Goal: Task Accomplishment & Management: Complete application form

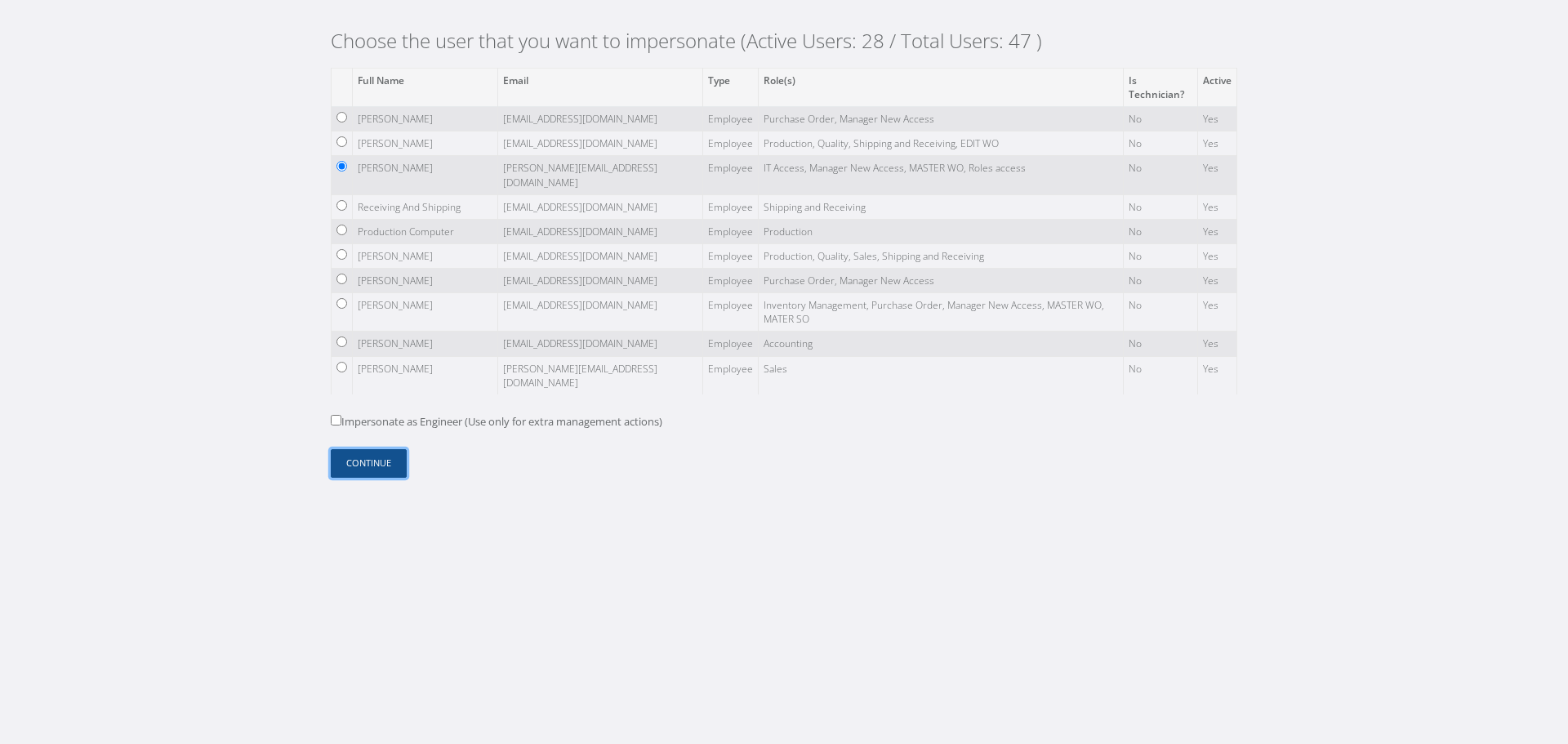
click at [387, 461] on button "Continue" at bounding box center [368, 463] width 76 height 29
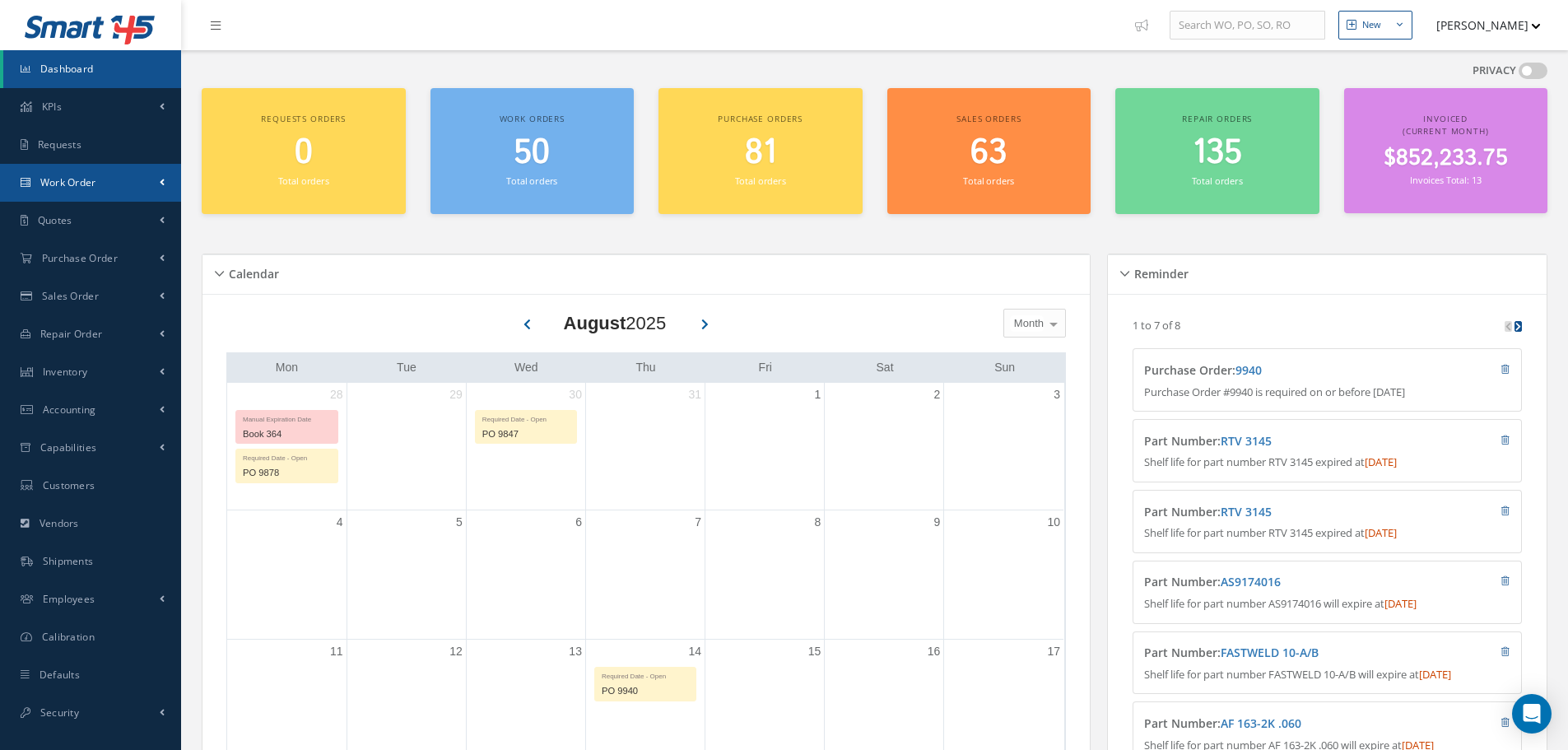
click at [114, 191] on link "Work Order" at bounding box center [90, 183] width 181 height 38
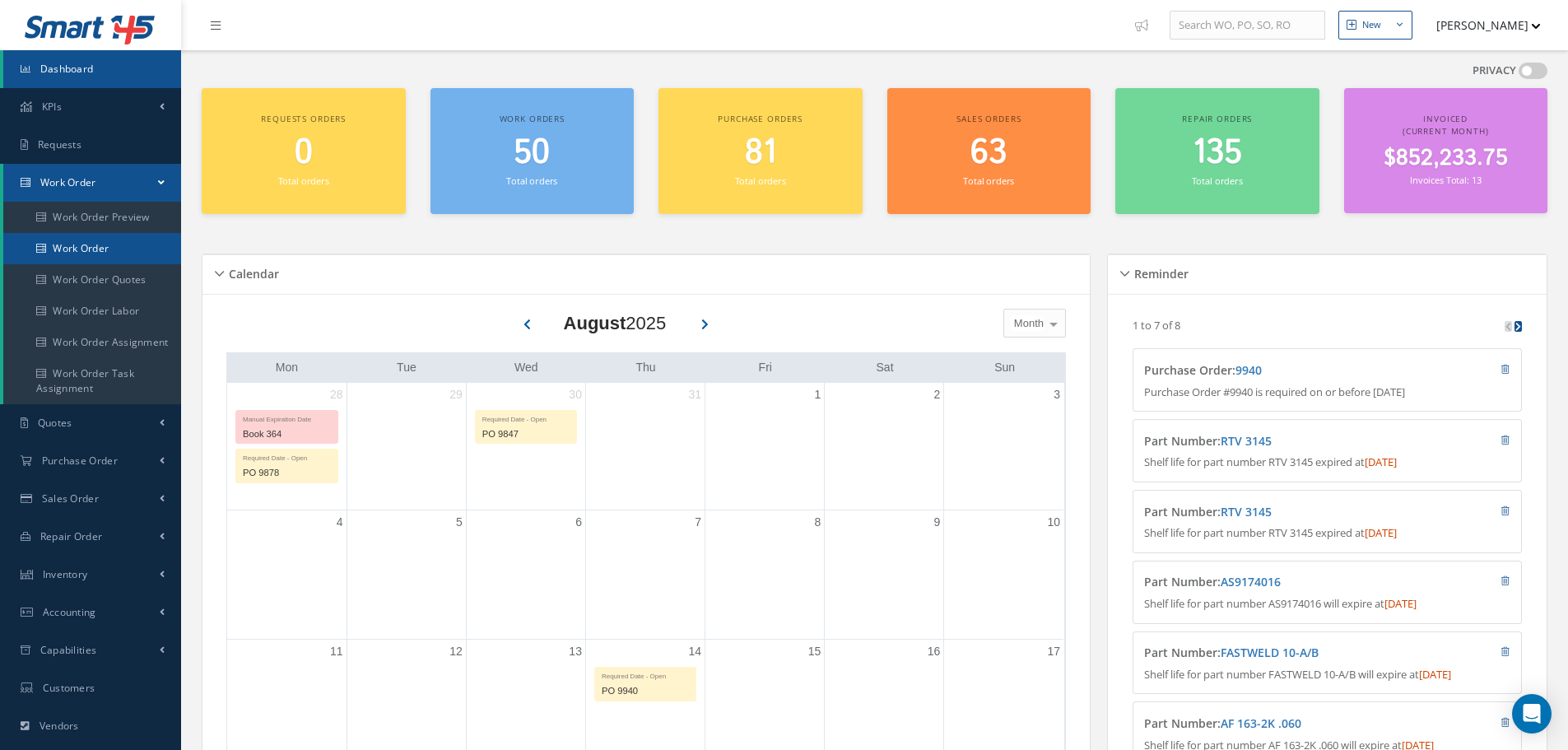
click at [119, 253] on link "Work Order" at bounding box center [94, 248] width 181 height 31
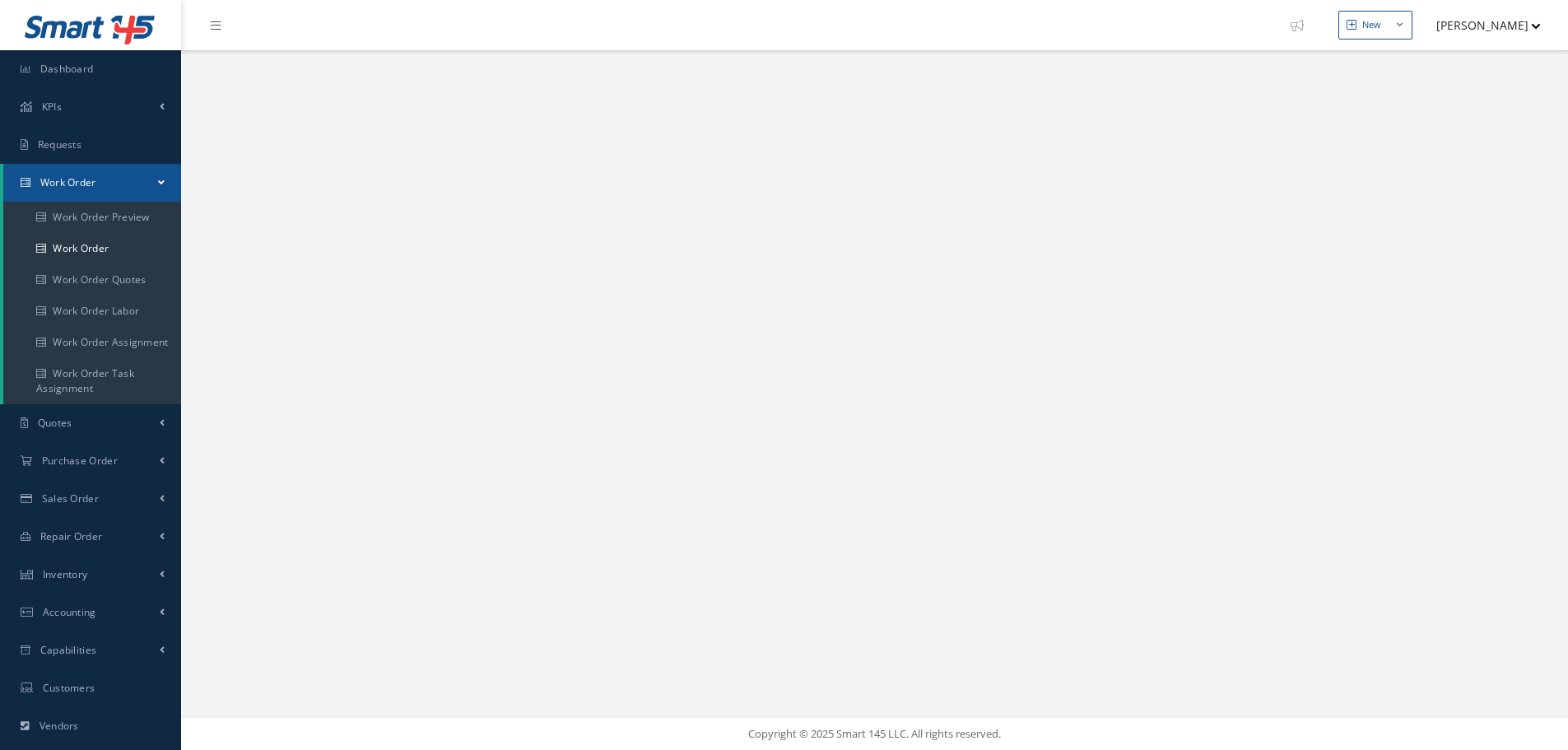
select select "25"
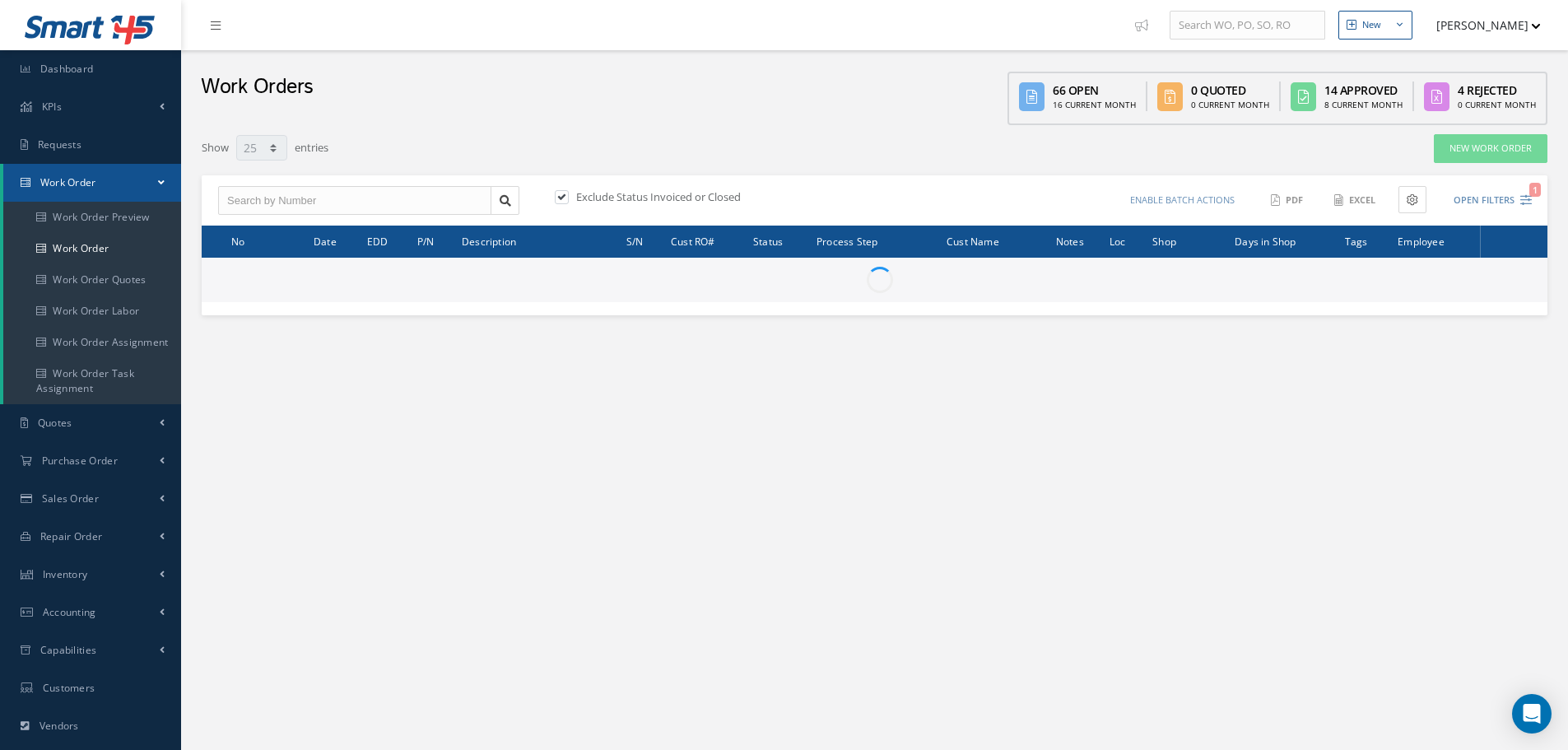
click at [161, 180] on span at bounding box center [161, 182] width 6 height 14
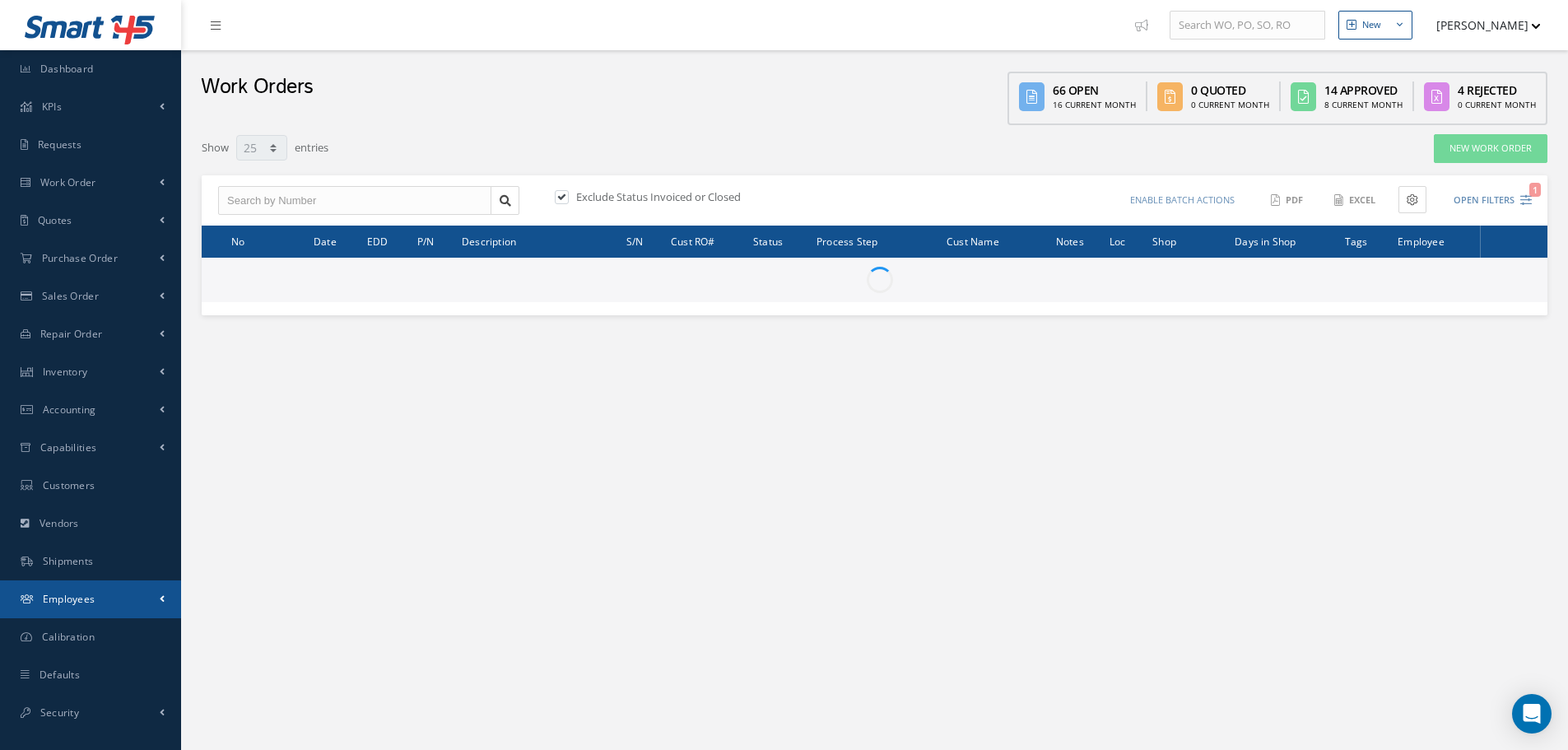
click at [133, 596] on link "Employees" at bounding box center [90, 599] width 181 height 38
click at [113, 634] on link "Employees" at bounding box center [94, 634] width 181 height 31
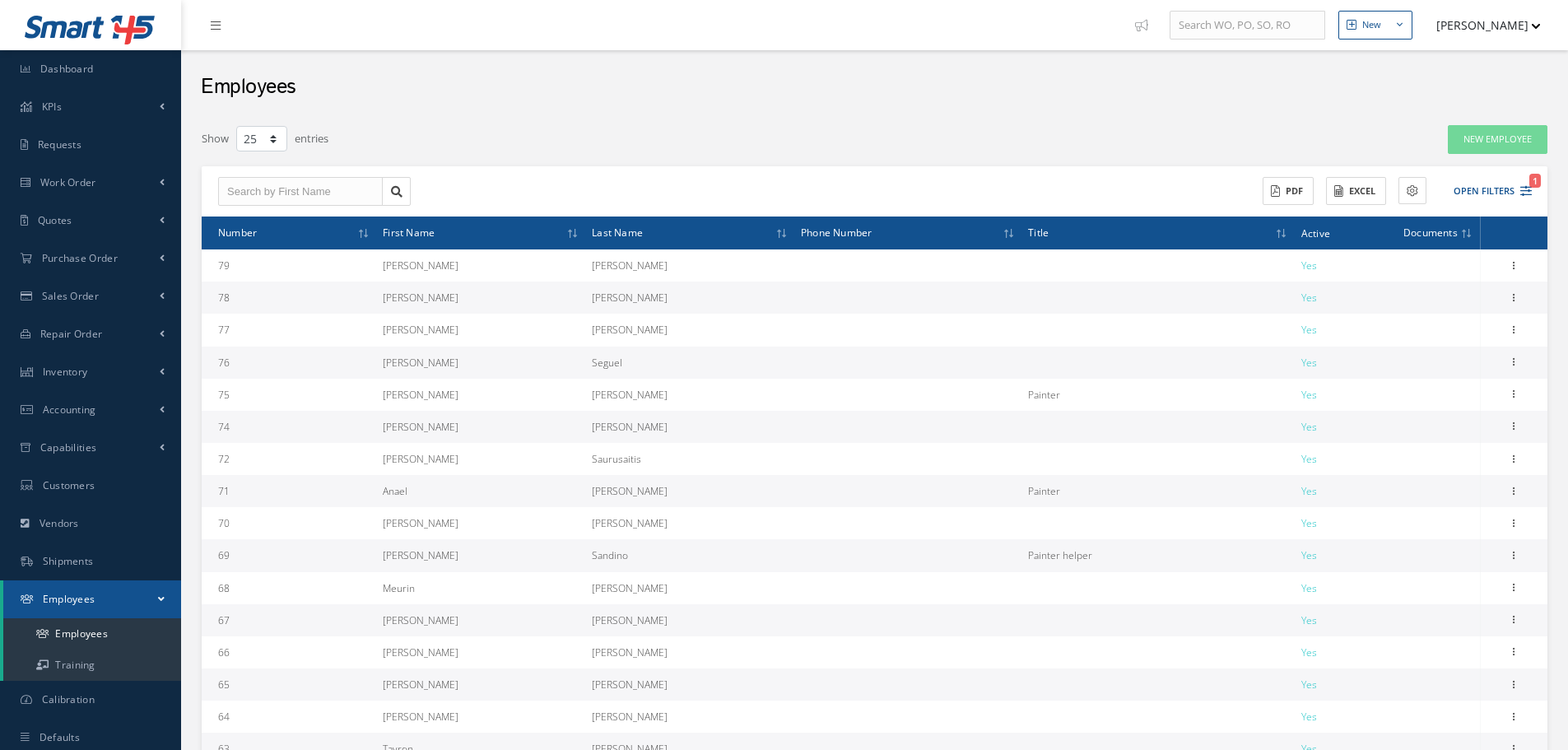
select select "25"
click at [285, 200] on input "text" at bounding box center [300, 192] width 164 height 29
type input "maria"
click at [1497, 193] on button "Open Filters 1" at bounding box center [1485, 192] width 93 height 27
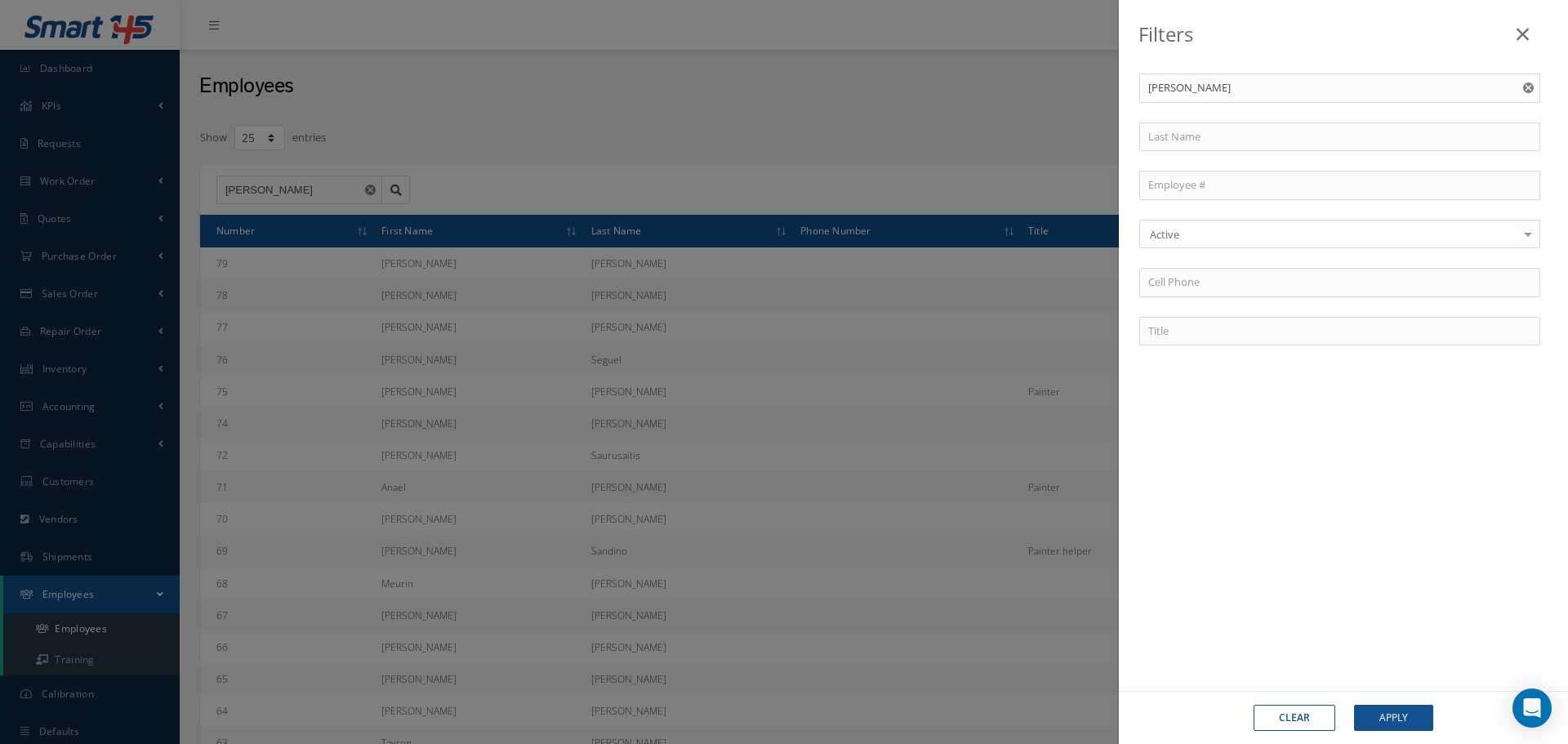
click at [1269, 224] on div "Active" at bounding box center [1340, 234] width 401 height 29
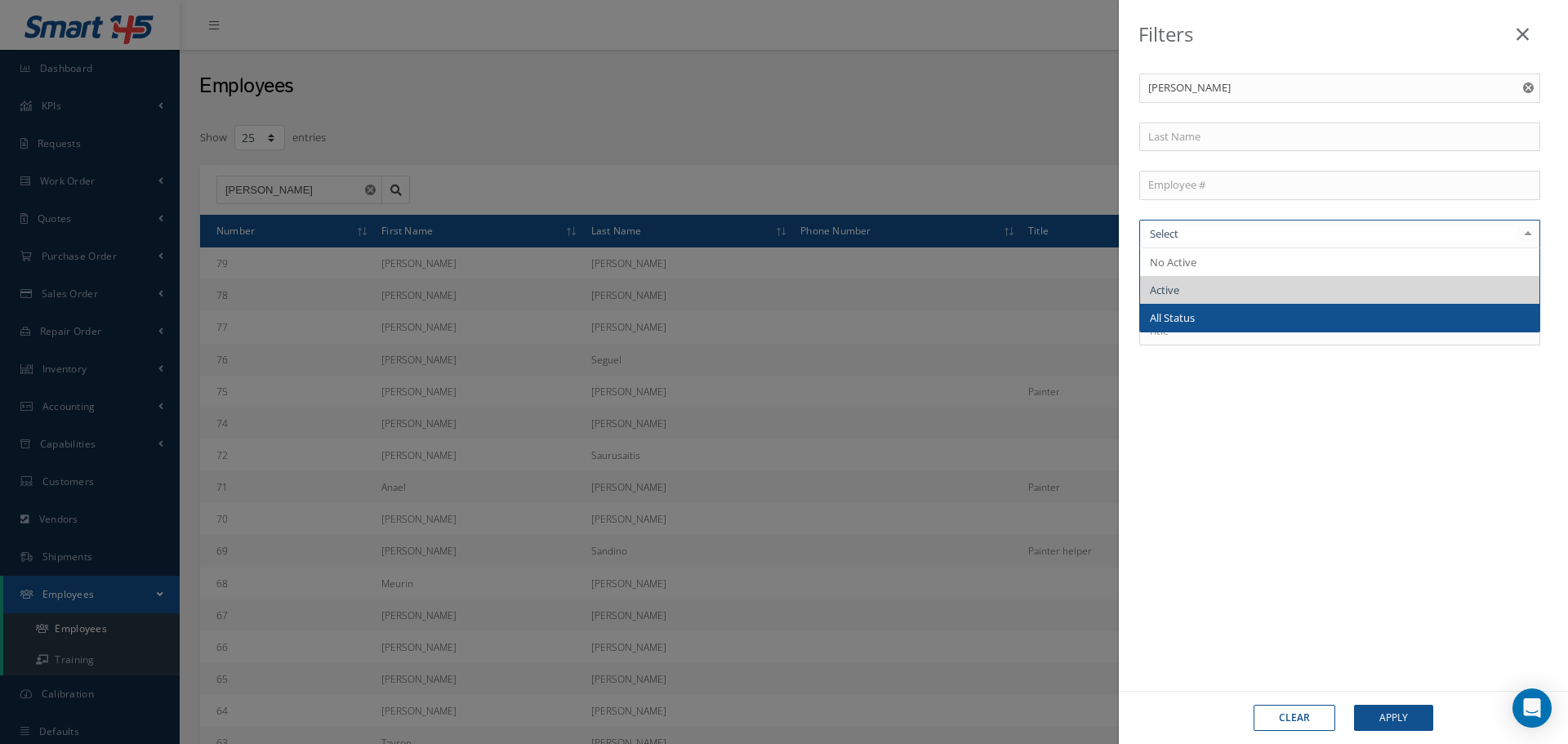
click at [1248, 316] on span "All Status" at bounding box center [1340, 318] width 399 height 28
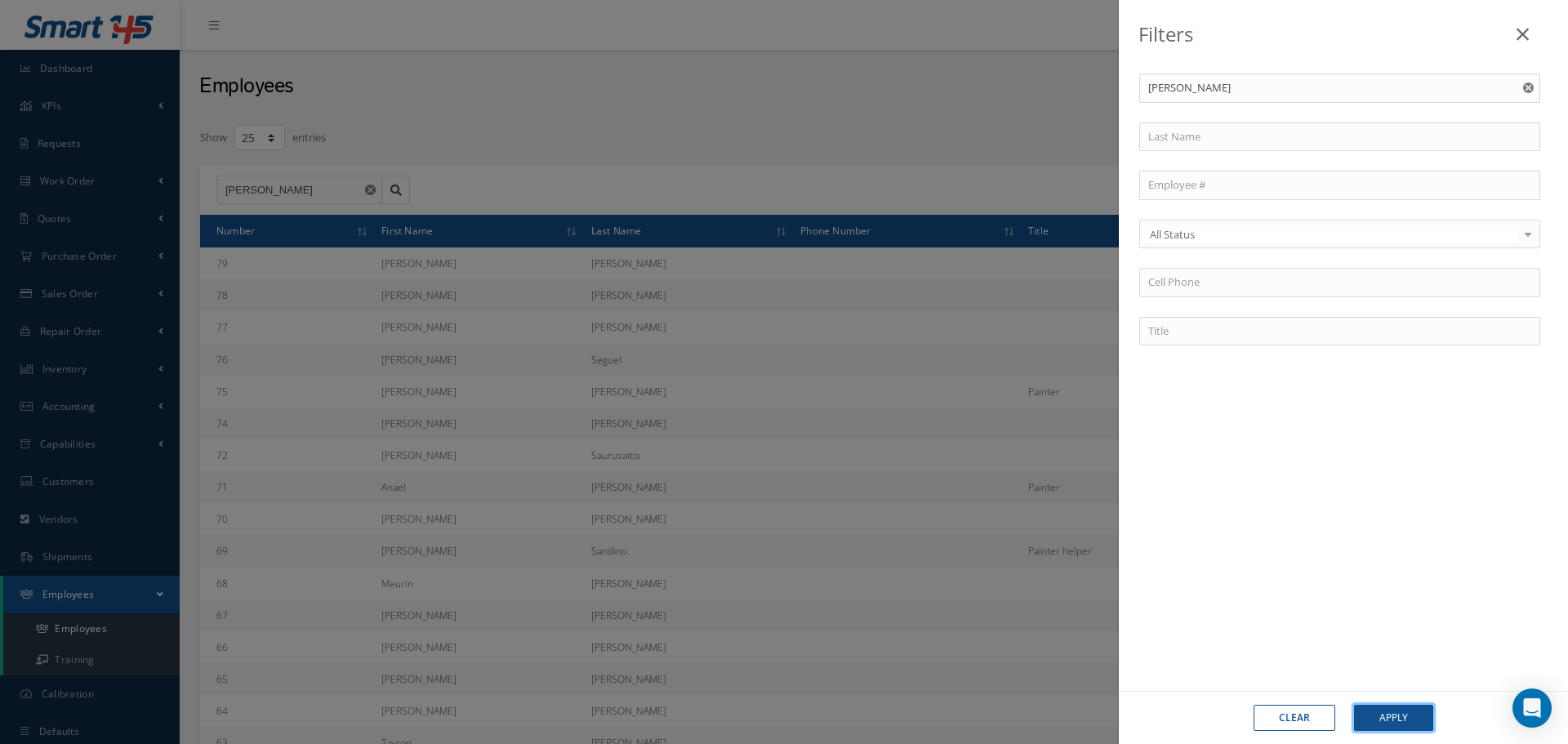
click at [1423, 719] on button "Apply" at bounding box center [1394, 718] width 80 height 26
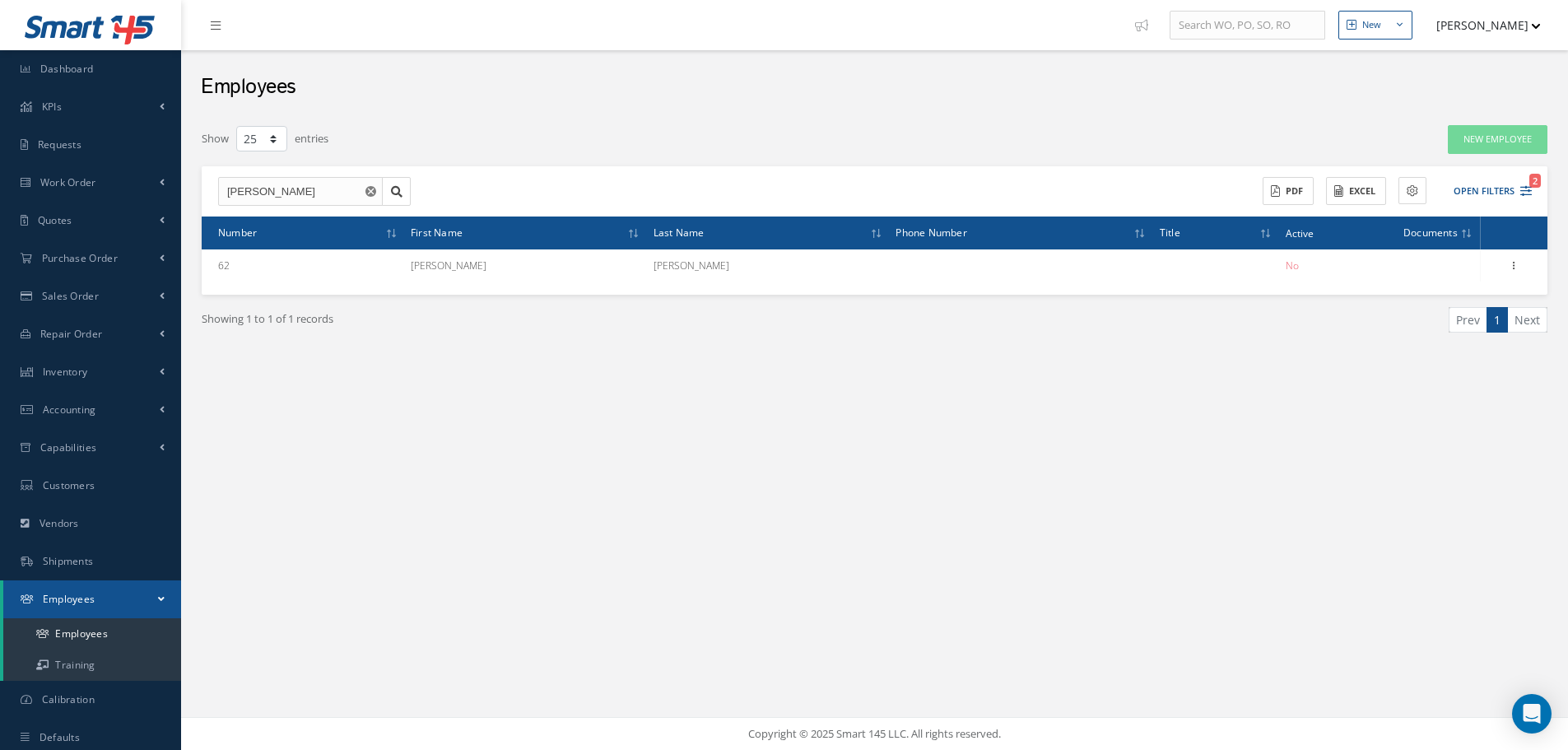
click at [373, 196] on use "Reset" at bounding box center [371, 192] width 11 height 11
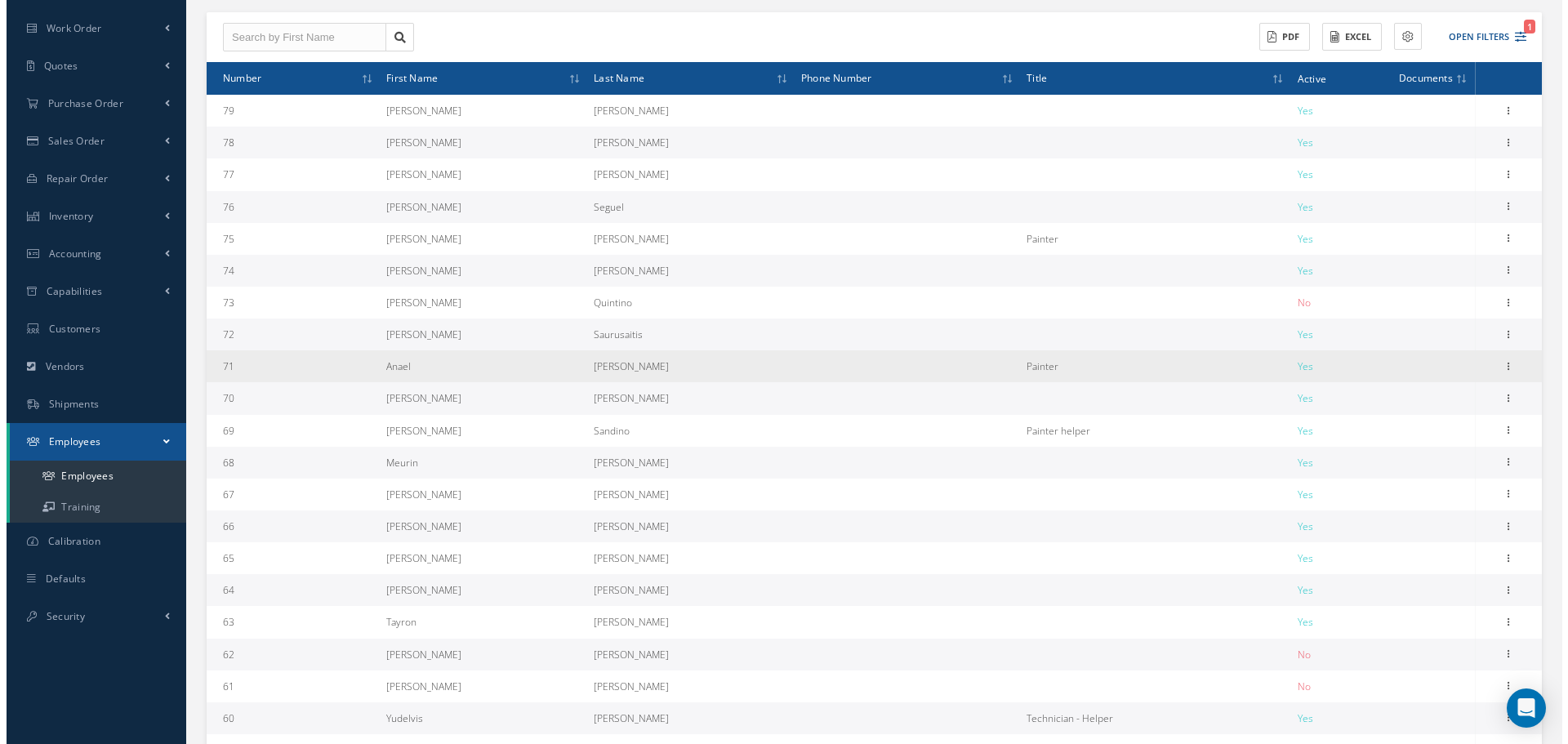
scroll to position [101, 0]
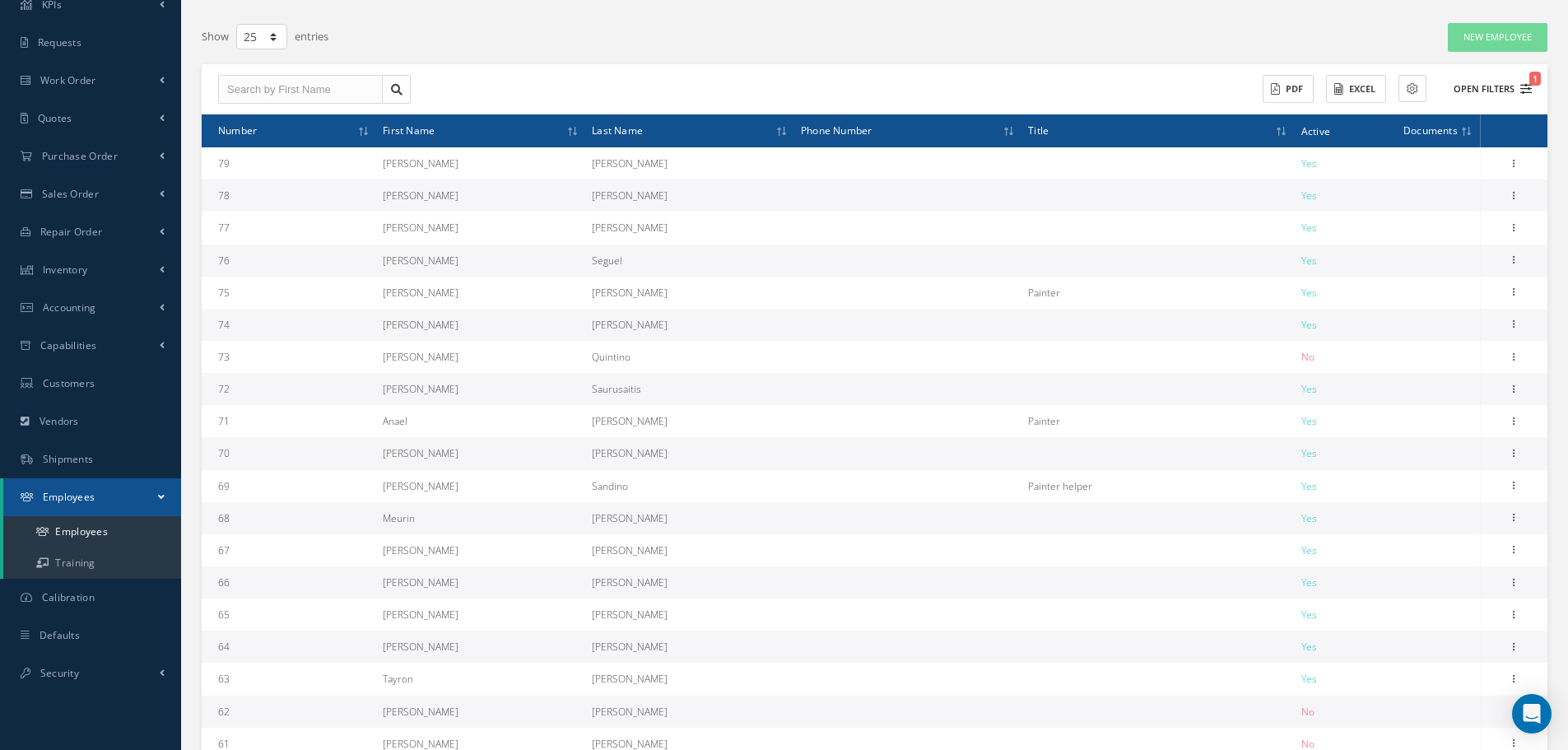
click at [1478, 87] on button "Open Filters 1" at bounding box center [1485, 89] width 93 height 27
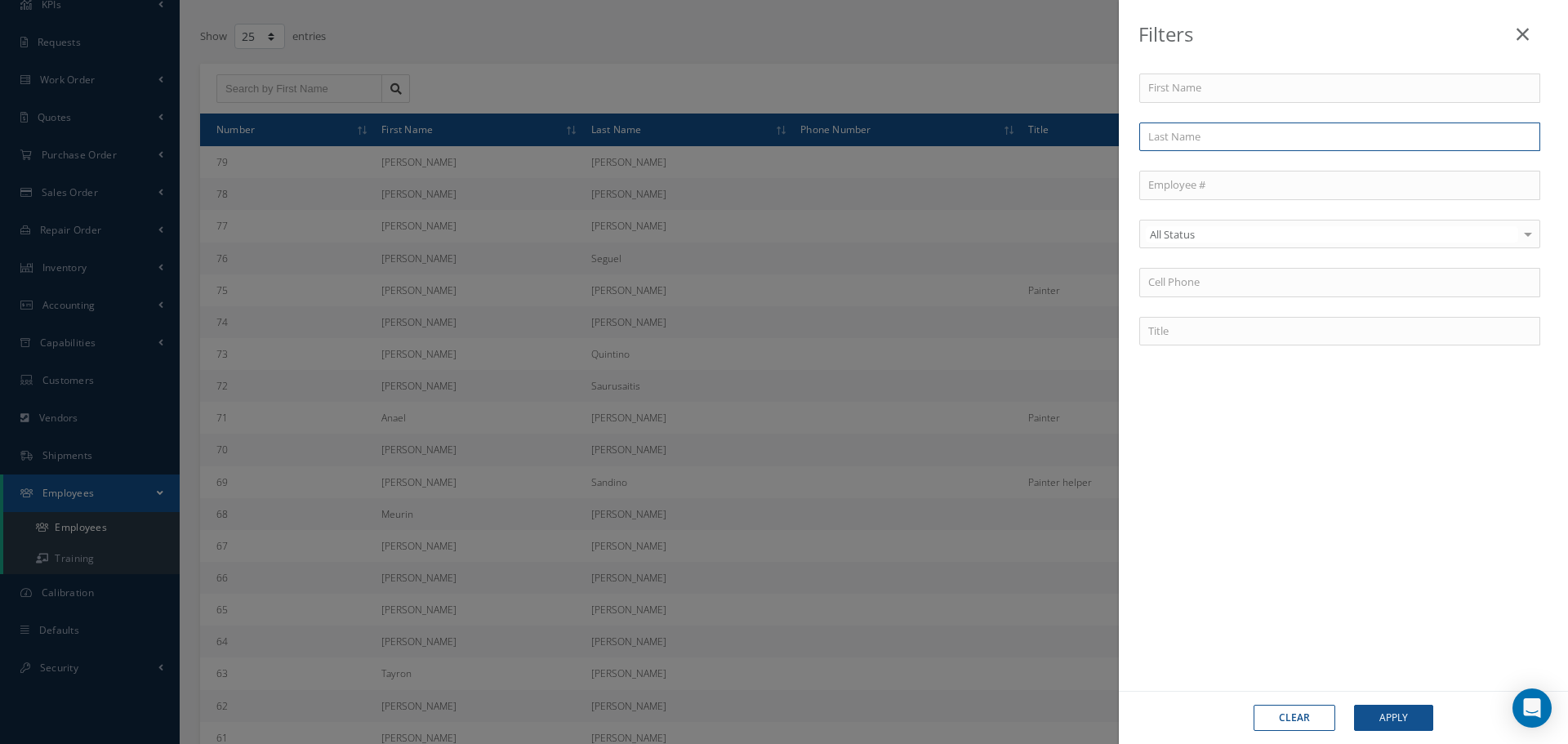
click at [1221, 146] on input "text" at bounding box center [1340, 137] width 401 height 29
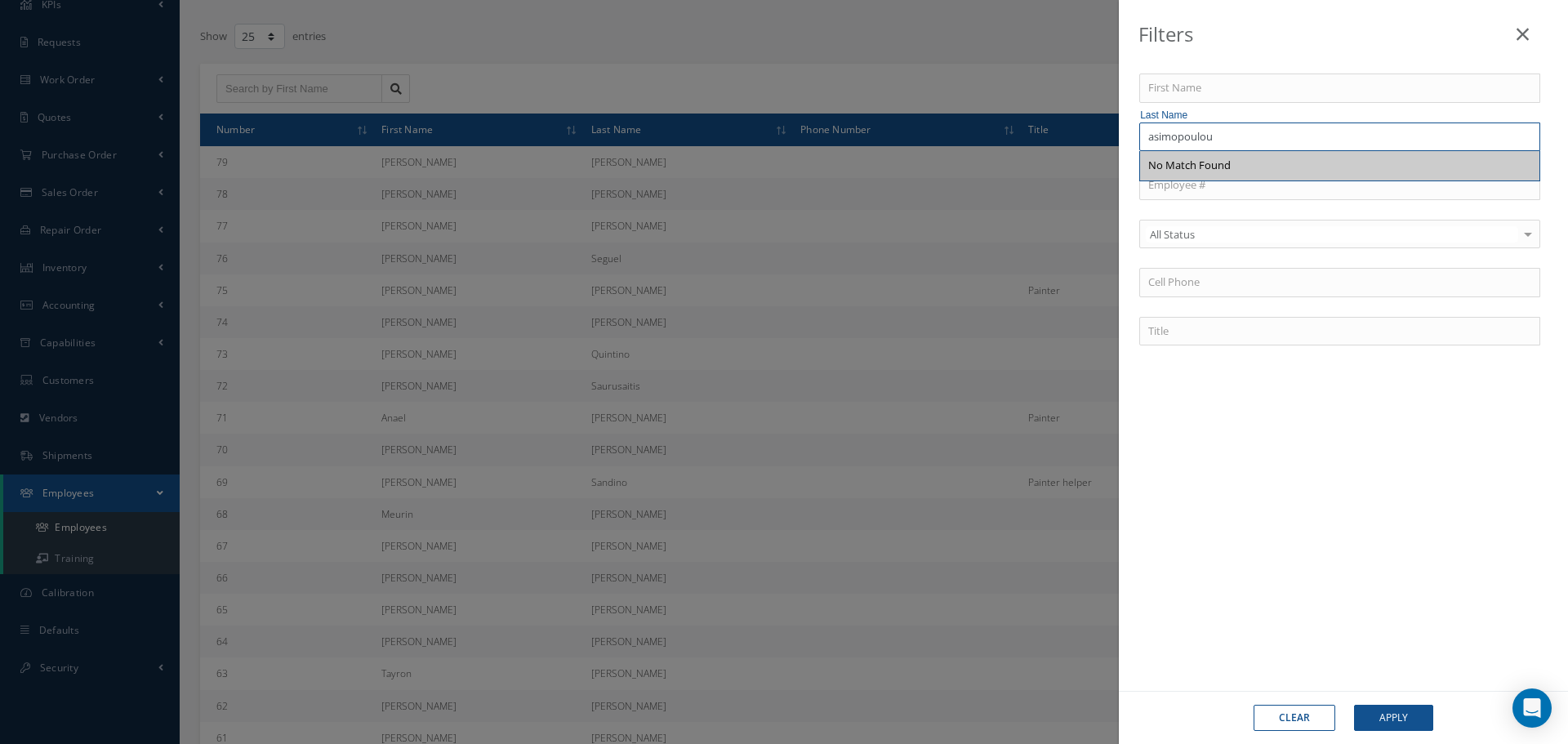
type input "asimopoulou"
click at [1410, 713] on button "Apply" at bounding box center [1394, 718] width 80 height 26
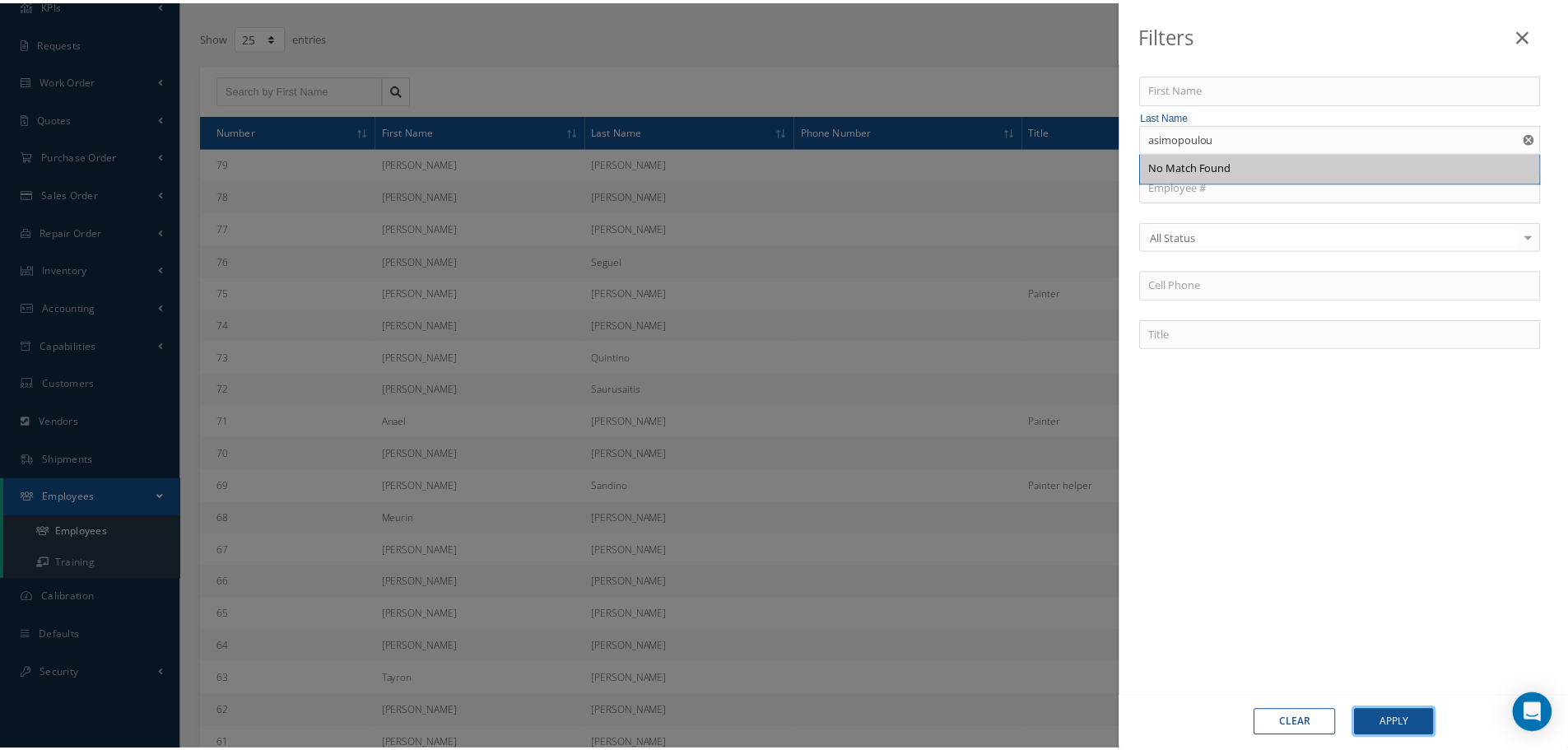
scroll to position [45, 0]
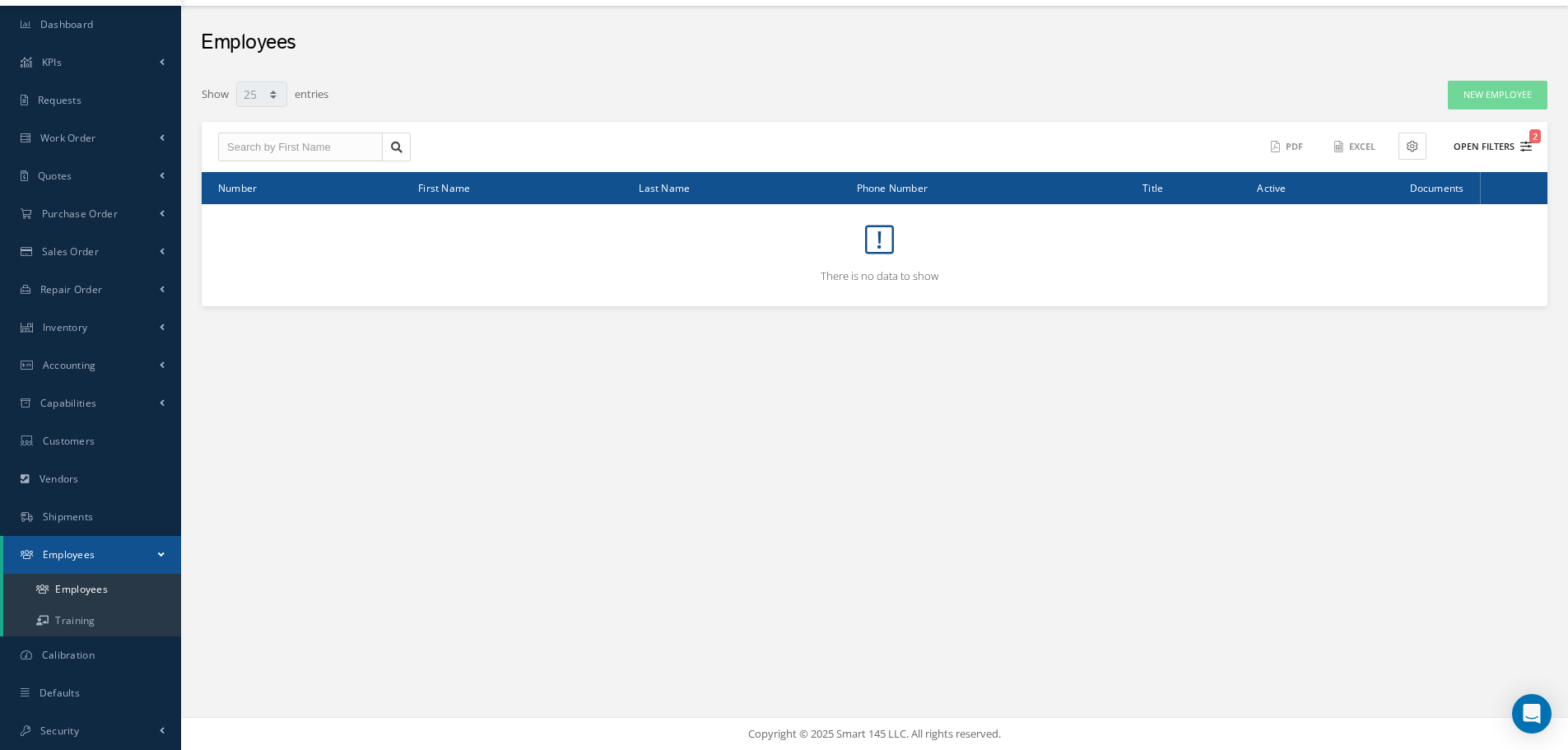
click at [1501, 150] on button "Open Filters 2" at bounding box center [1485, 147] width 93 height 27
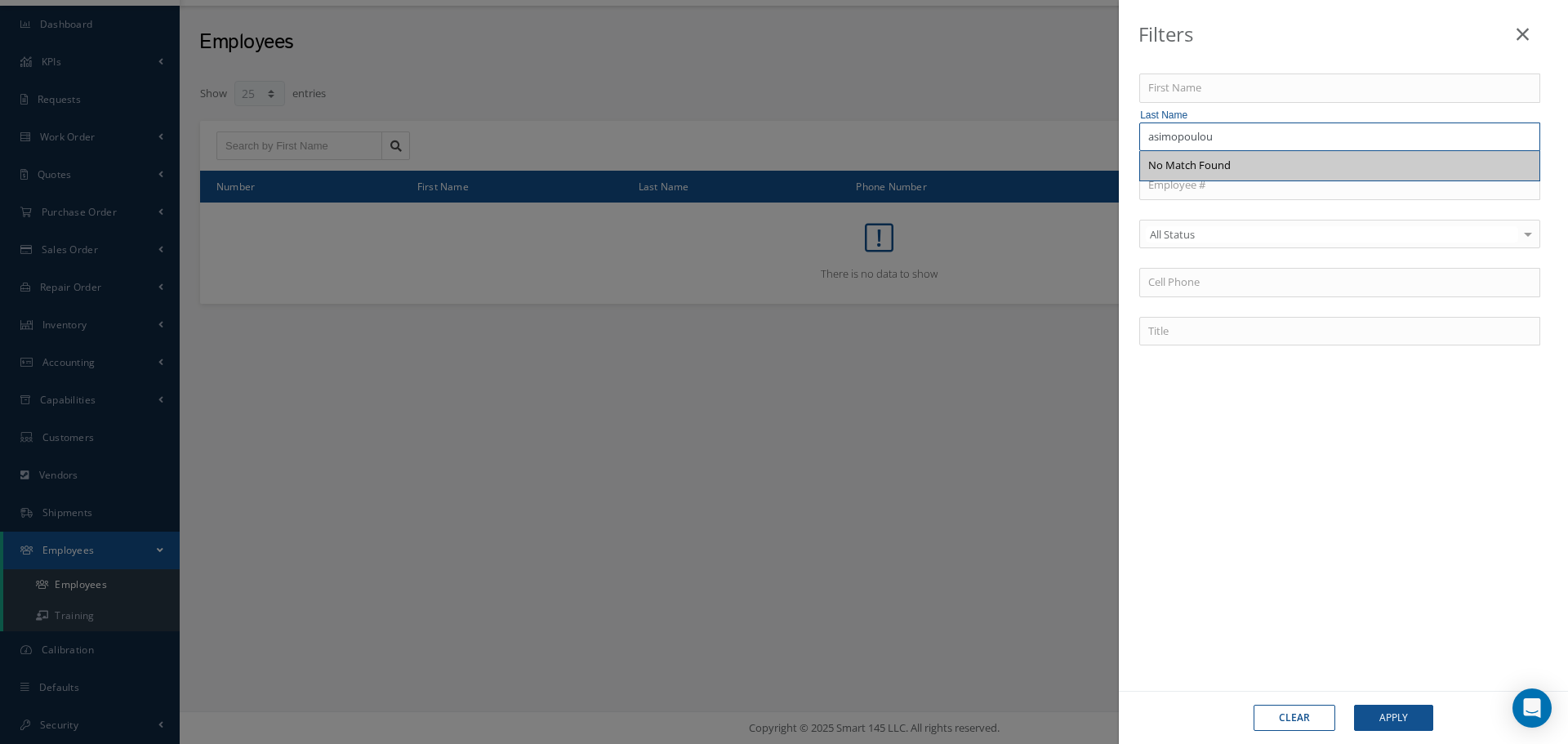
drag, startPoint x: 1256, startPoint y: 143, endPoint x: 1114, endPoint y: 142, distance: 142.0
click at [1114, 142] on div "Filters First Name Last Name asimopoulou No Match Found Employee # All Status N…" at bounding box center [784, 372] width 1568 height 744
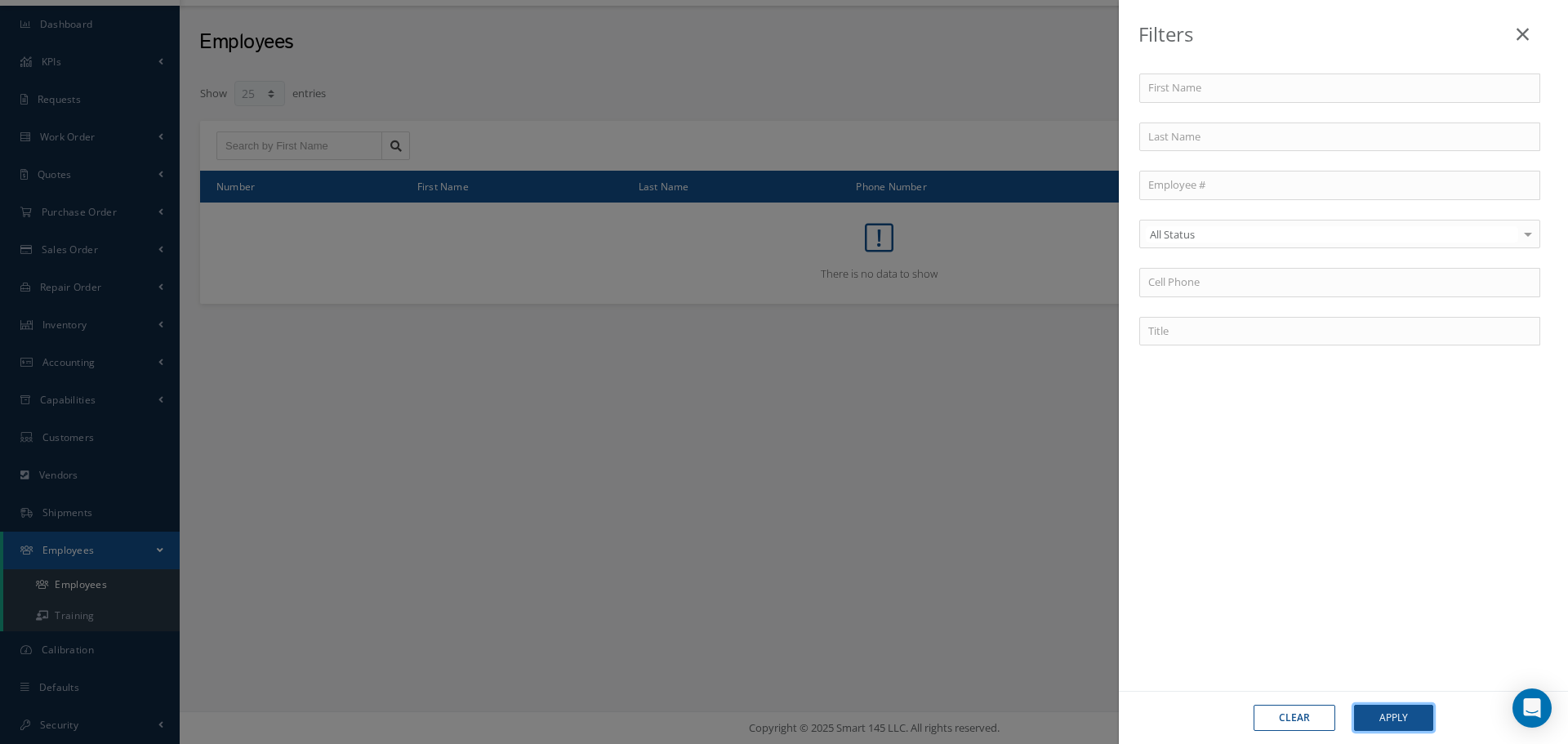
click at [1413, 719] on button "Apply" at bounding box center [1394, 718] width 80 height 26
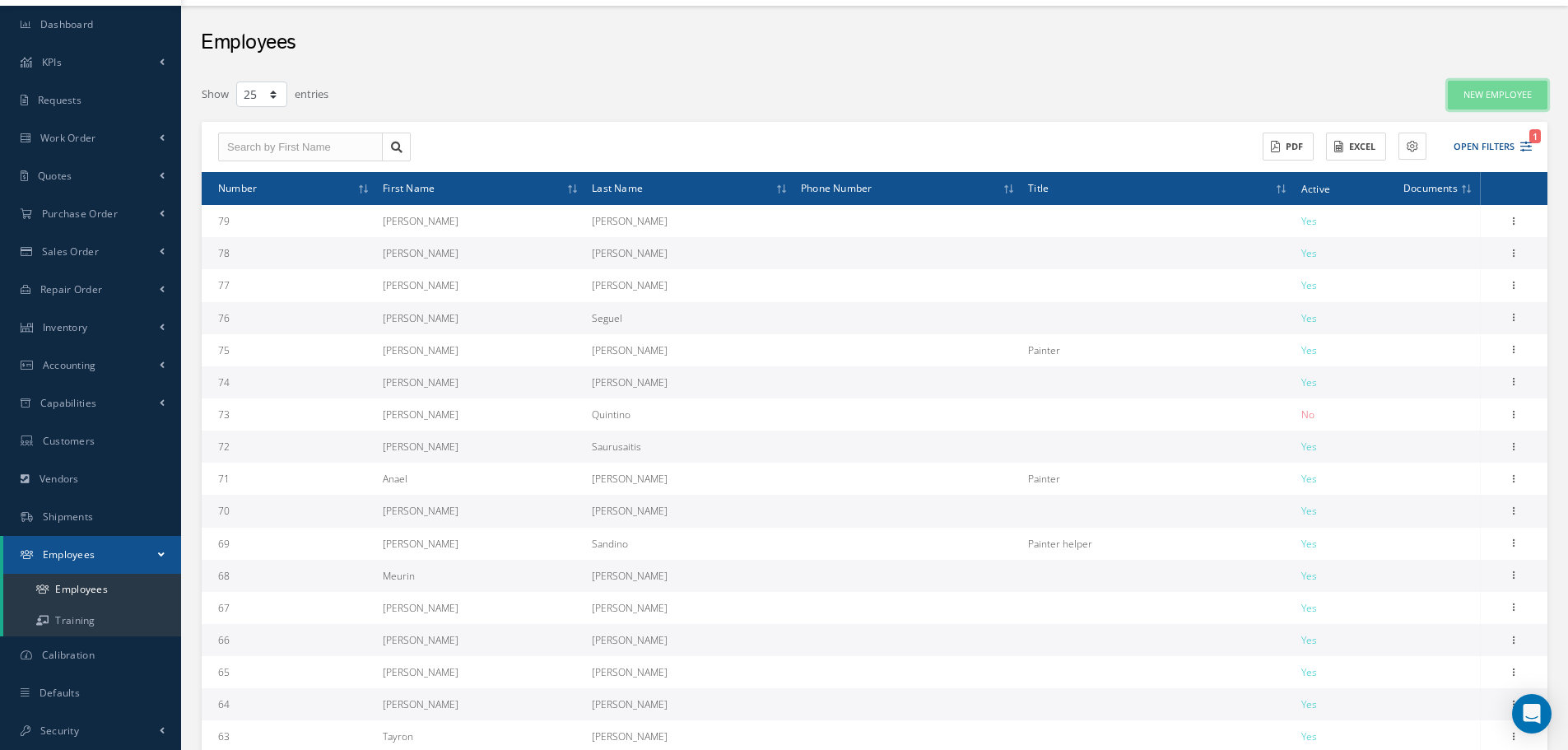
click at [1480, 96] on link "New Employee" at bounding box center [1497, 95] width 99 height 29
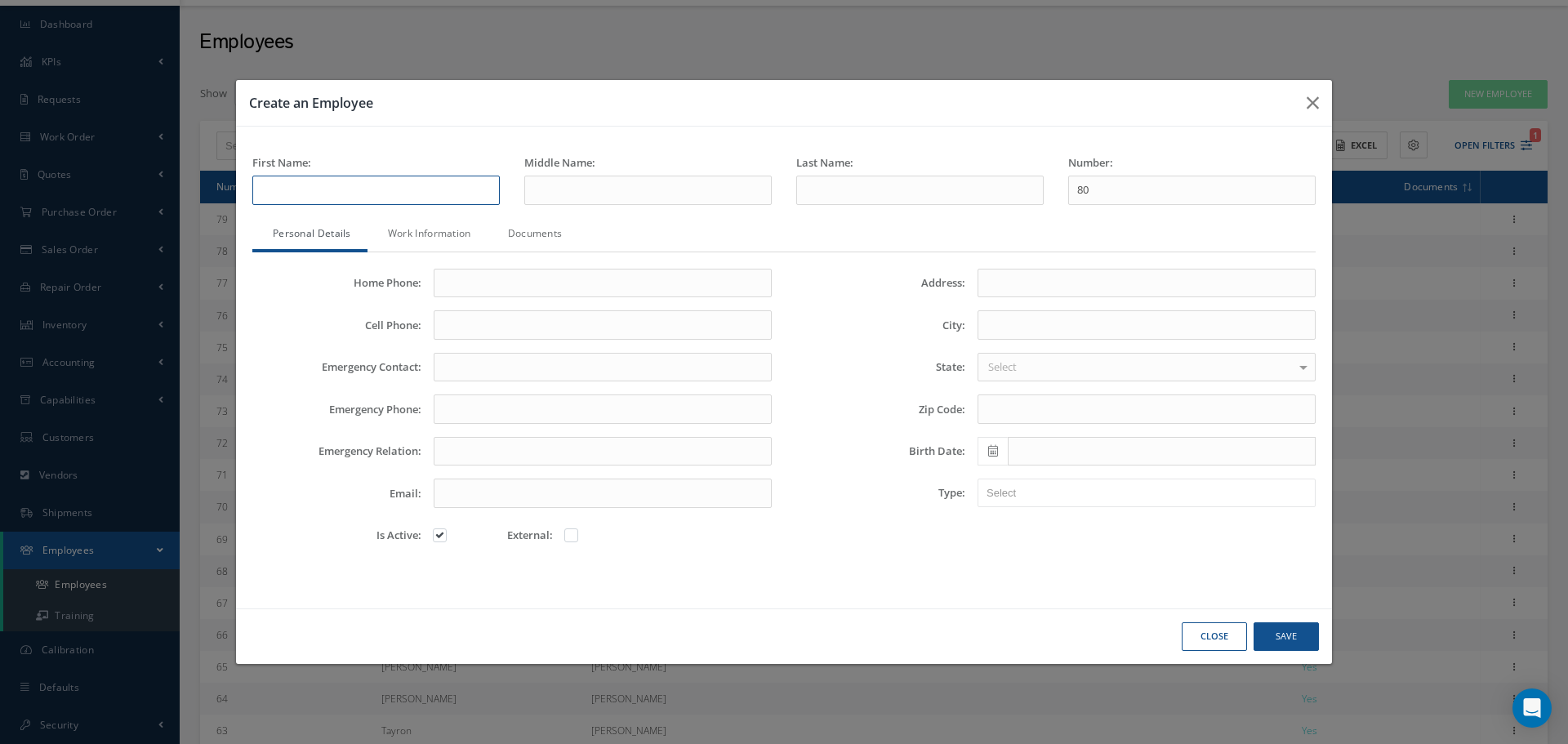
click at [305, 188] on input "text" at bounding box center [376, 190] width 247 height 29
paste input "Maria Asimopoulou"
drag, startPoint x: 293, startPoint y: 191, endPoint x: 386, endPoint y: 188, distance: 93.0
click at [386, 188] on input "Maria Asimopoulou" at bounding box center [376, 190] width 247 height 29
type input "Maria"
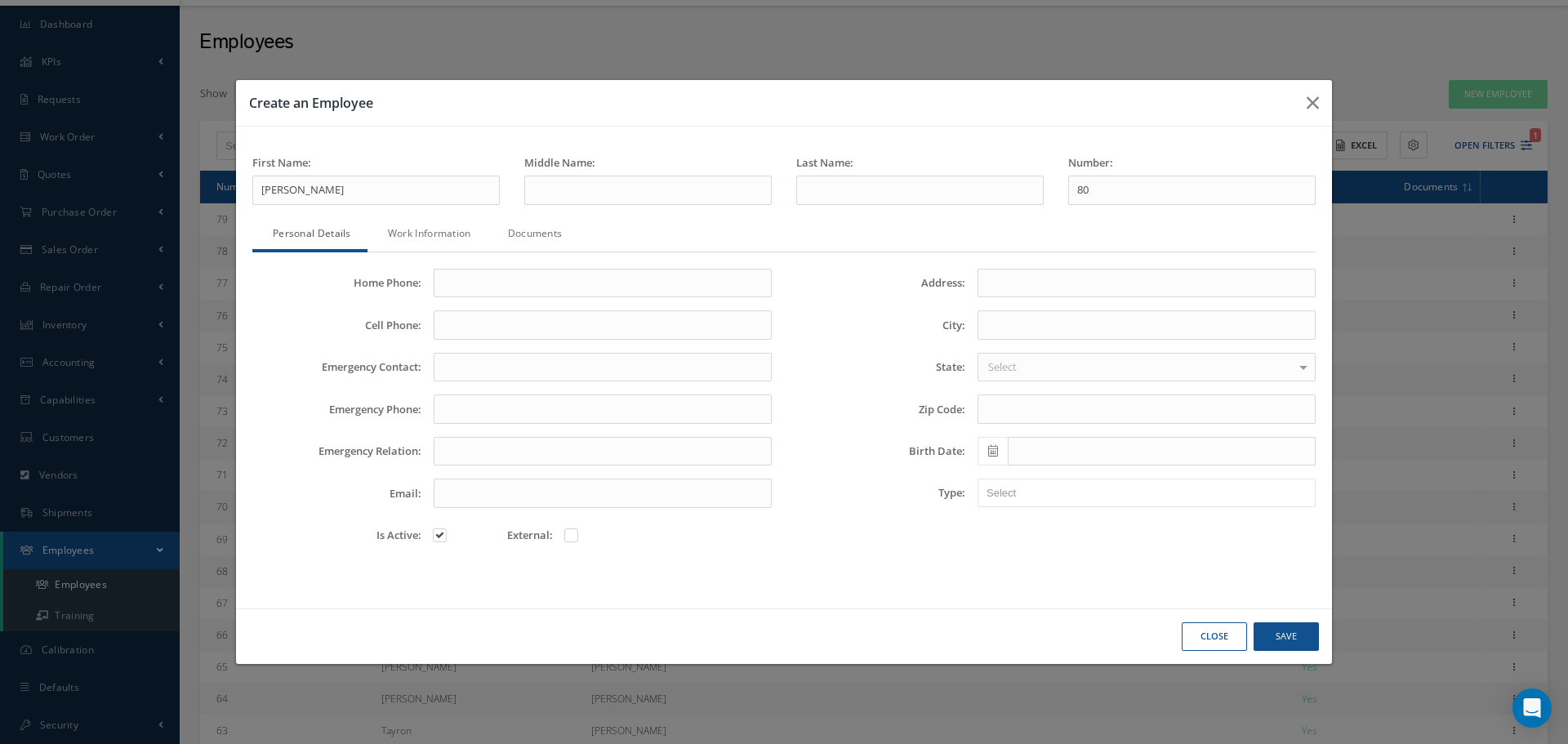
click at [832, 170] on div "Last Name:" at bounding box center [920, 179] width 247 height 50
click at [827, 187] on input "text" at bounding box center [920, 190] width 247 height 29
paste input "Asimopoulou"
type input "Asimopoulou"
click at [479, 280] on input "Home Phone:" at bounding box center [603, 283] width 339 height 29
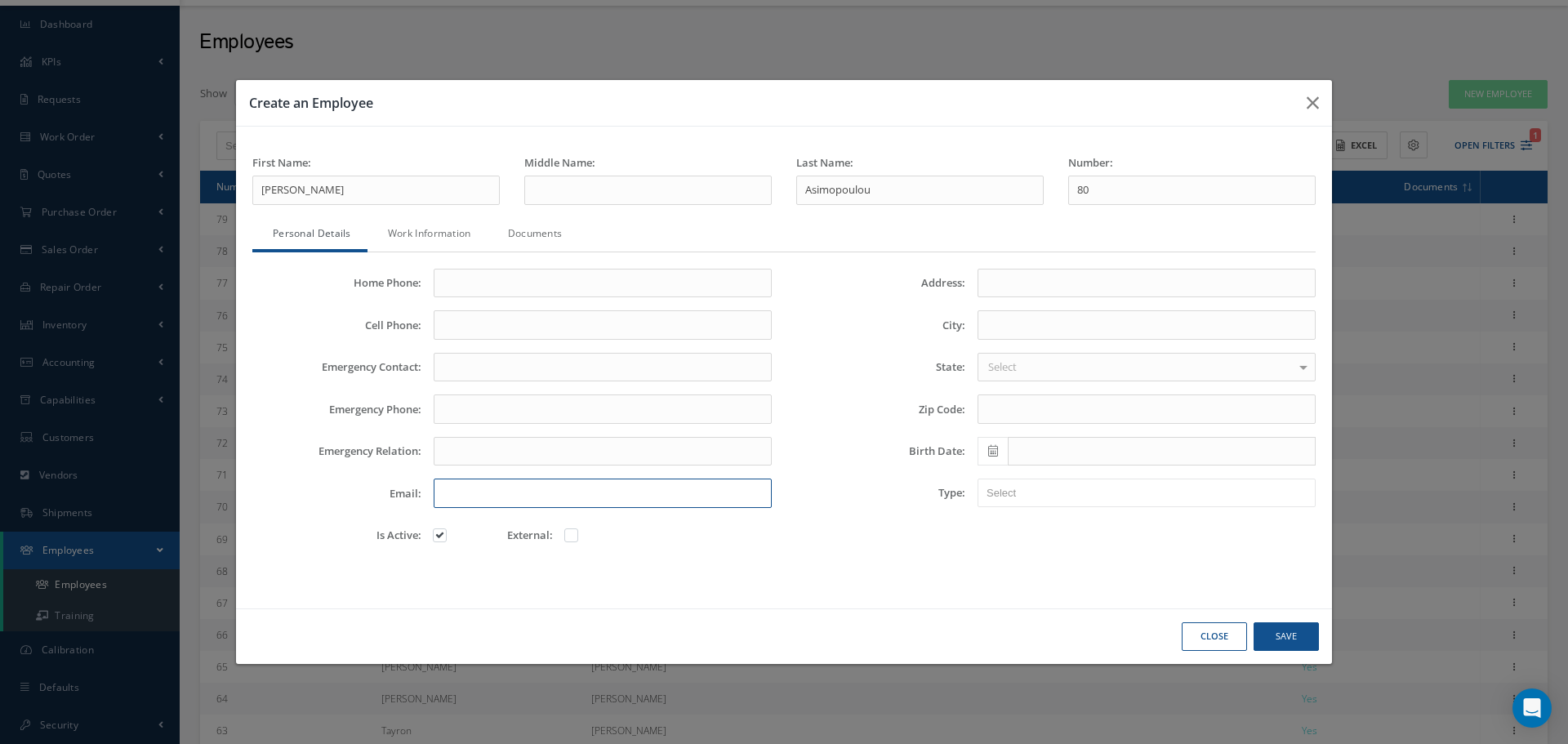
click at [463, 489] on input "Email:" at bounding box center [603, 493] width 339 height 29
paste input "Operasistant@cascomposite.com"
click at [452, 493] on input "Operasistant@cascomposite.com" at bounding box center [603, 493] width 339 height 29
drag, startPoint x: 615, startPoint y: 493, endPoint x: 440, endPoint y: 487, distance: 175.1
click at [440, 487] on input "operasistant@cascomposite.com" at bounding box center [603, 493] width 339 height 29
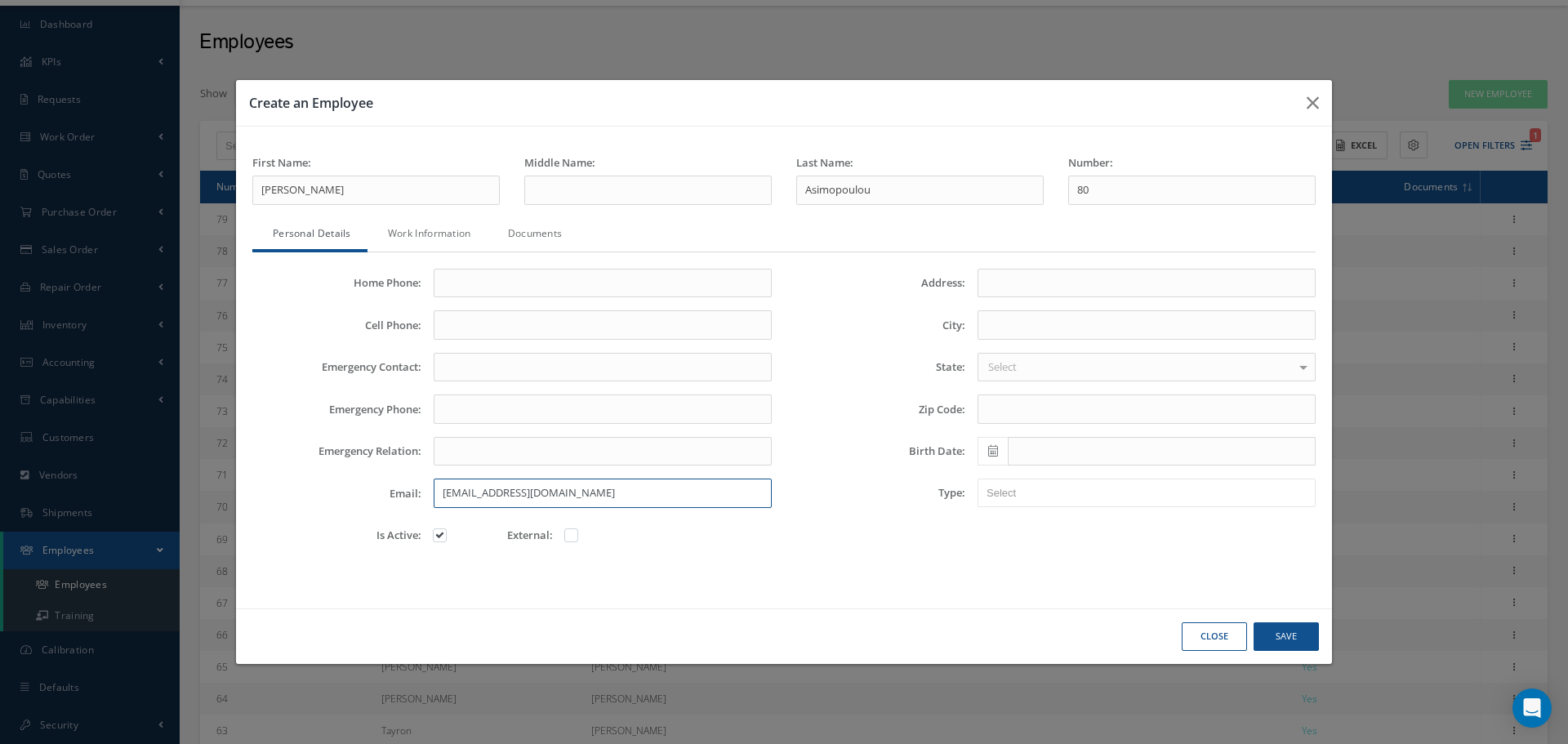
type input "operasistant@cascomposite.com"
click at [0, 0] on button "Save" at bounding box center [0, 0] width 0 height 0
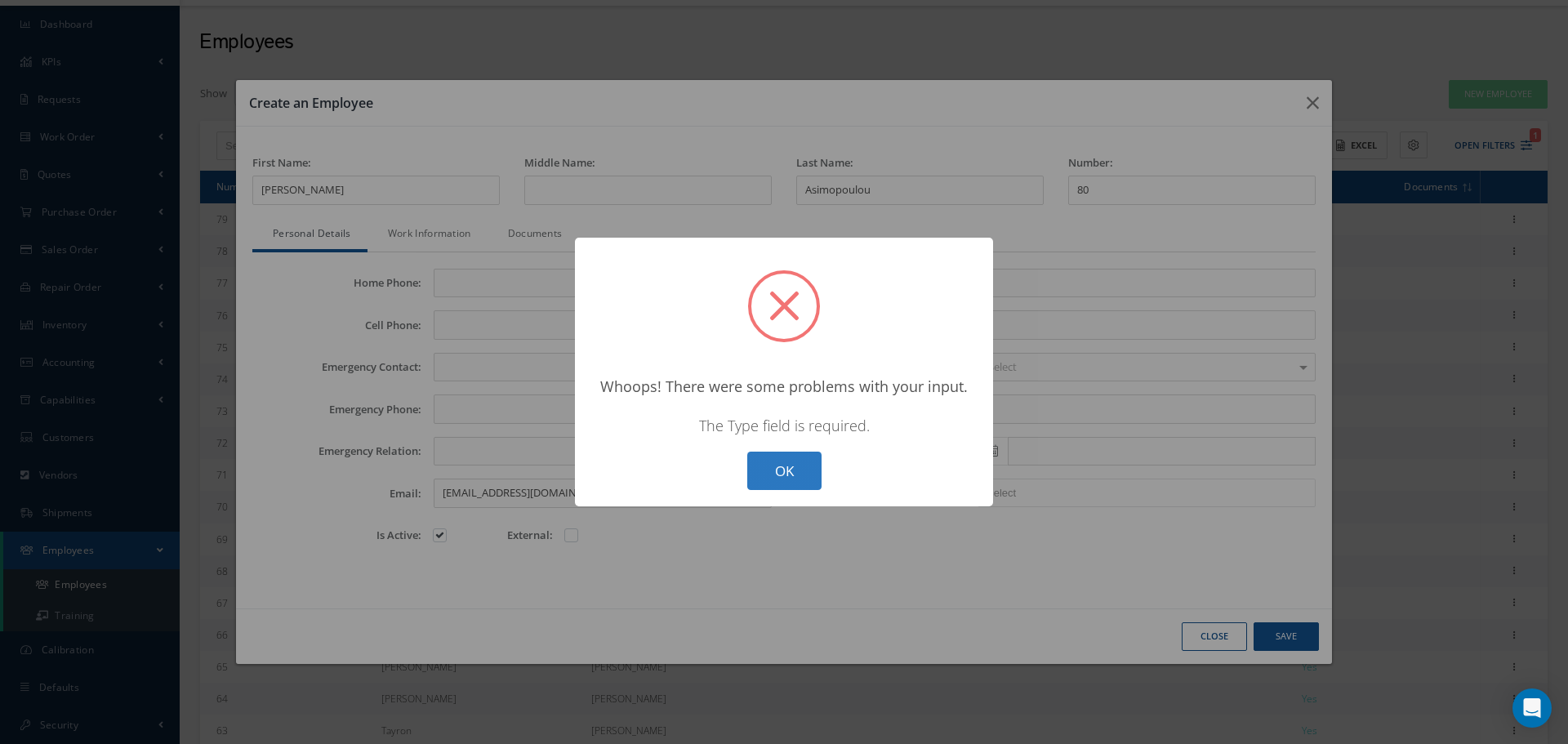
click at [782, 463] on button "OK" at bounding box center [785, 471] width 74 height 38
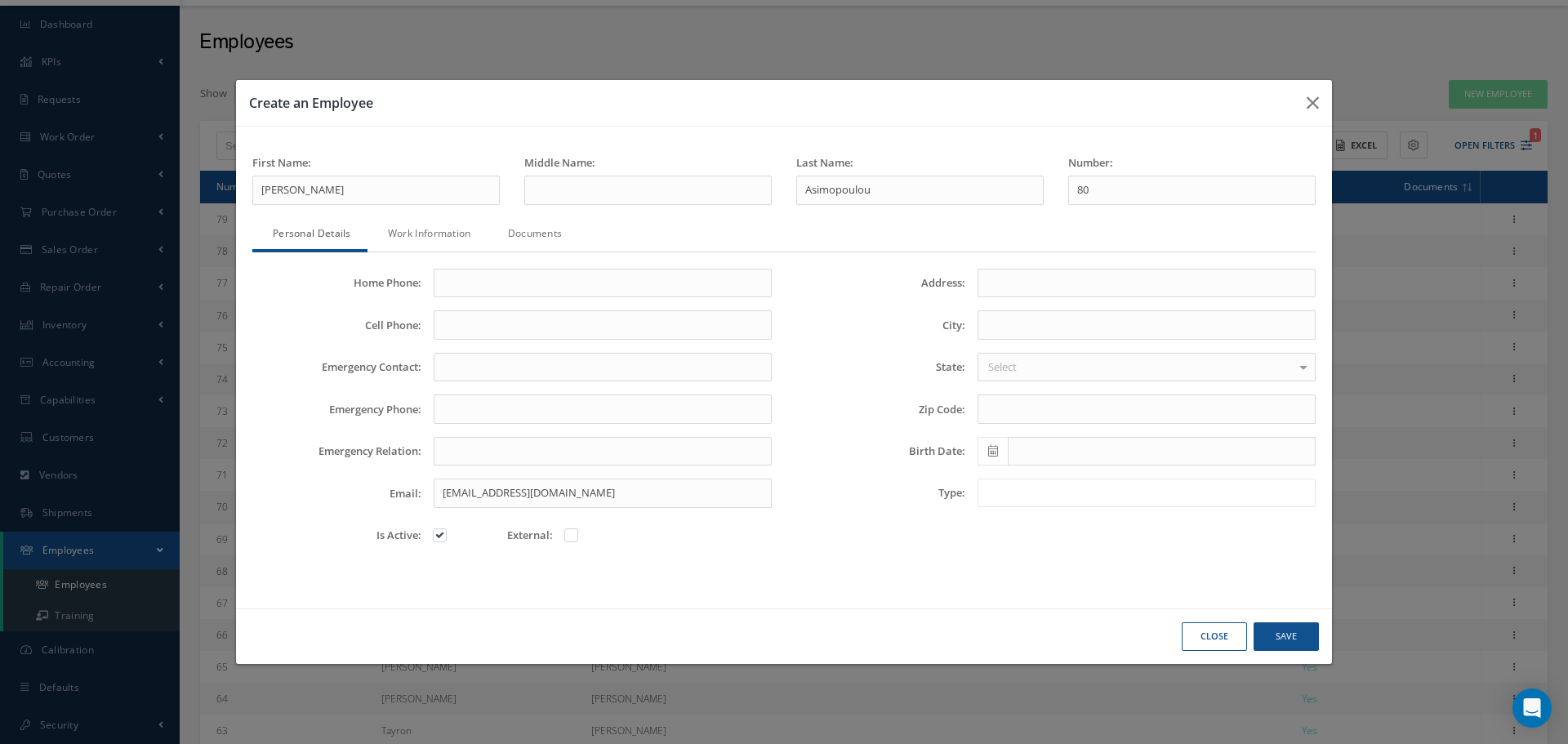
click at [1015, 486] on input "text" at bounding box center [1011, 492] width 50 height 21
click at [0, 0] on button "Save" at bounding box center [0, 0] width 0 height 0
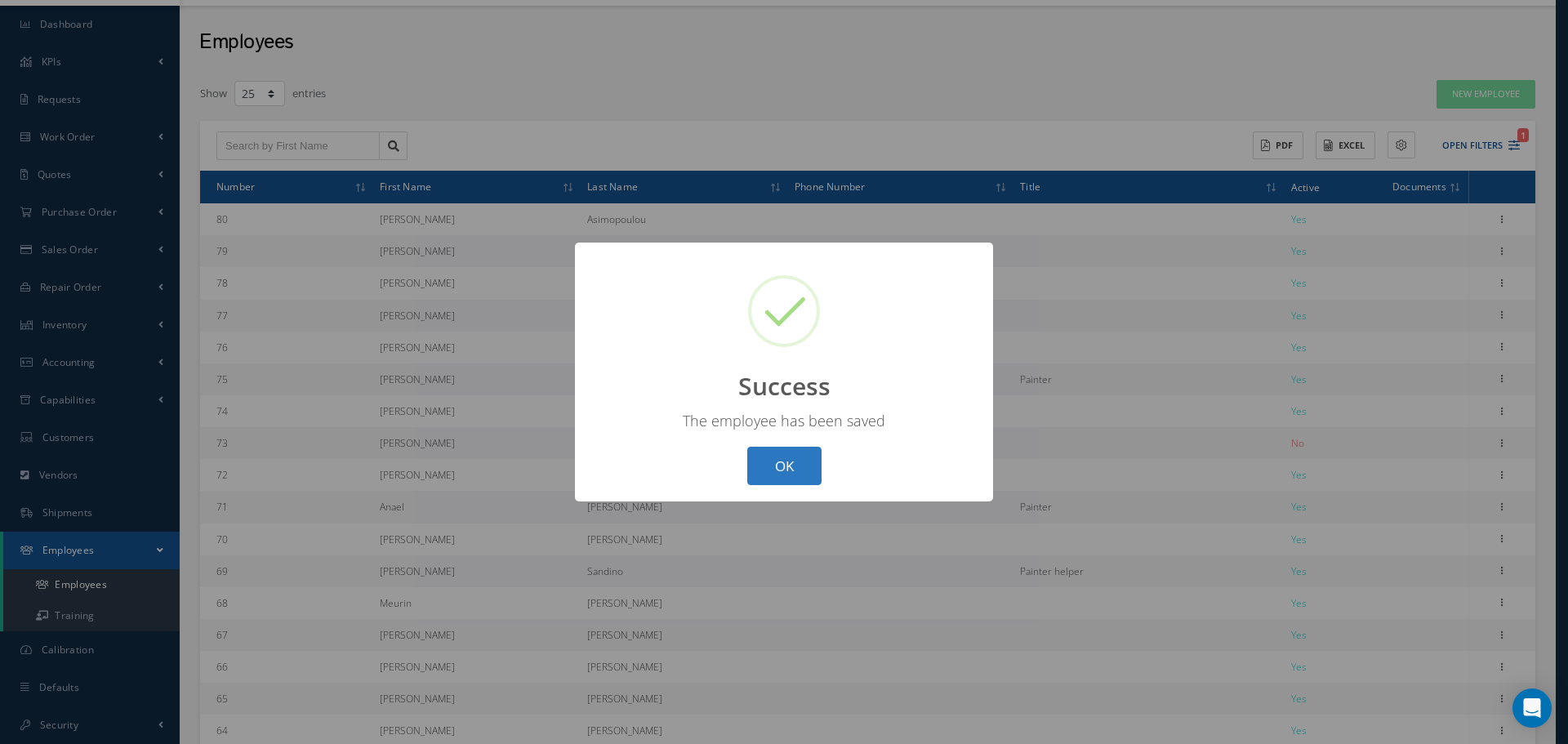
click at [789, 466] on button "OK" at bounding box center [785, 466] width 74 height 38
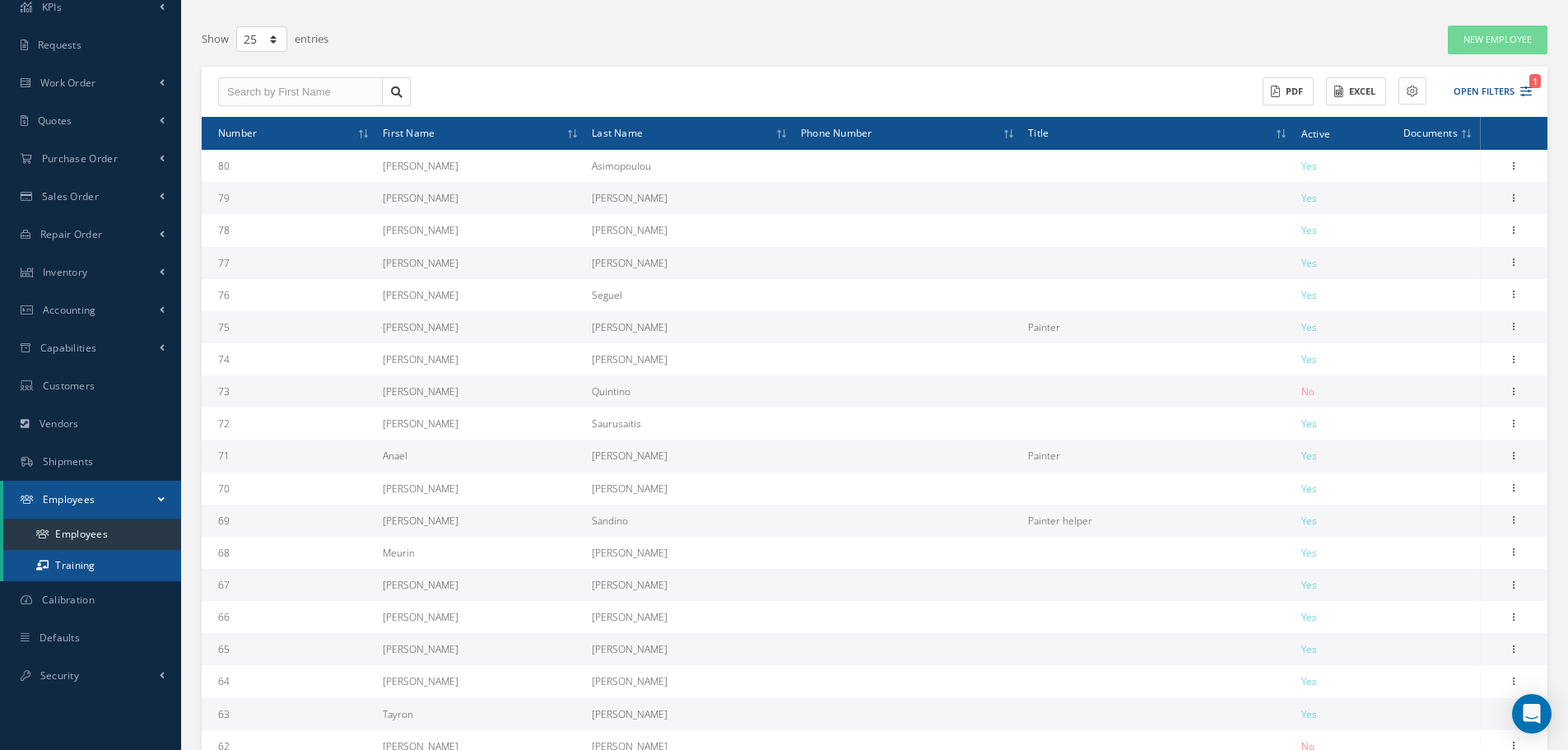
scroll to position [127, 0]
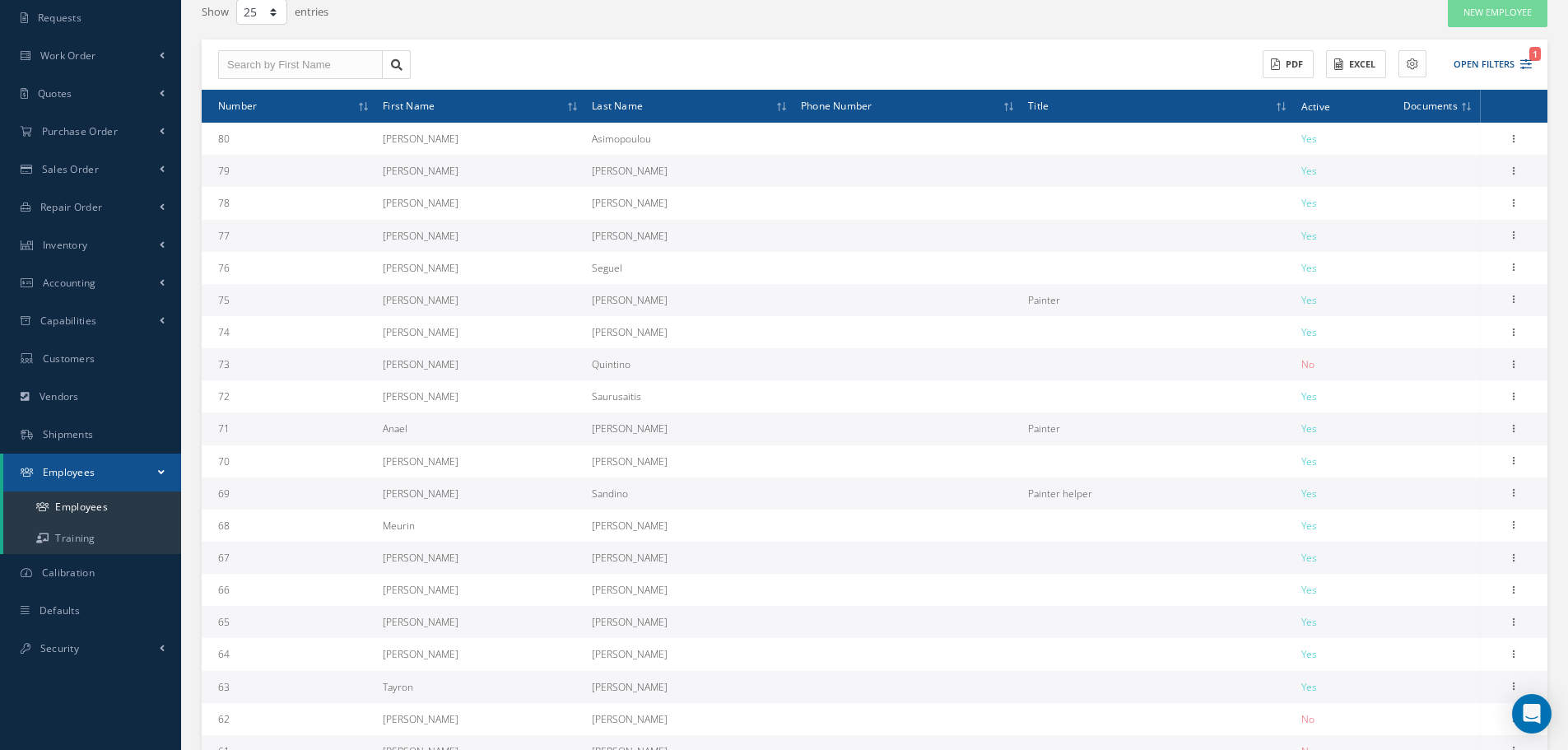
click at [164, 467] on span at bounding box center [161, 472] width 6 height 14
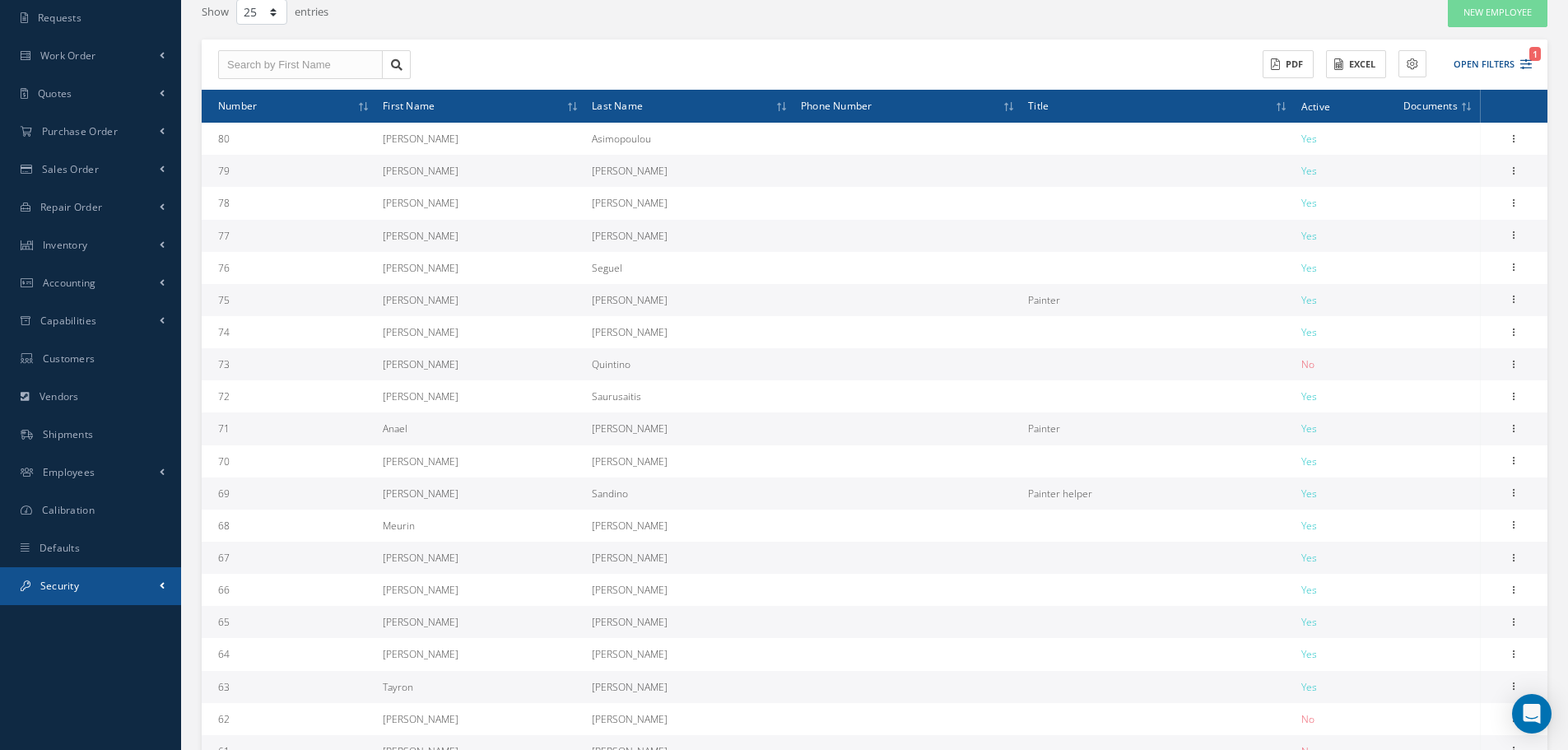
click at [141, 599] on link "Security" at bounding box center [90, 587] width 181 height 38
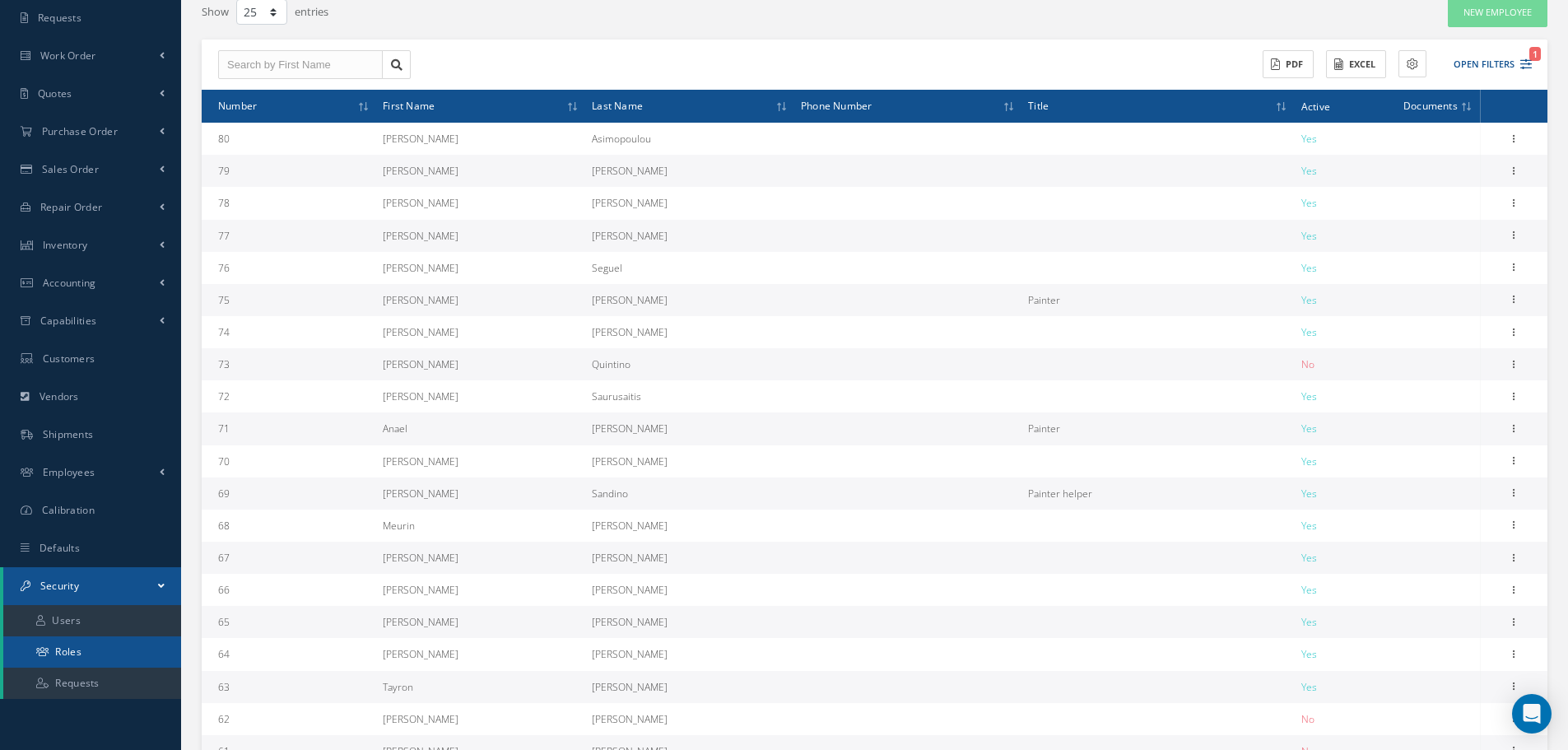
click at [113, 649] on link "Roles" at bounding box center [92, 651] width 178 height 31
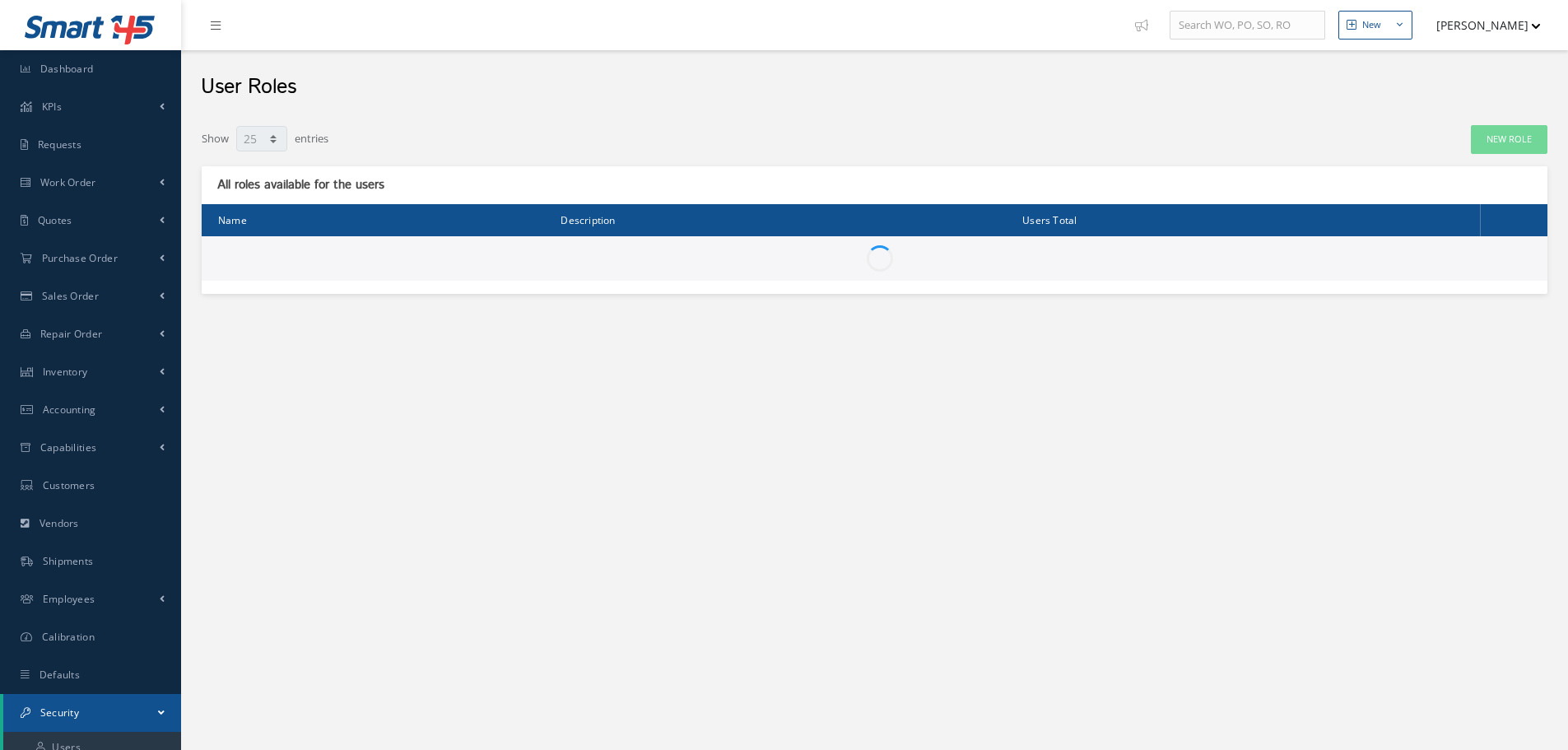
select select "25"
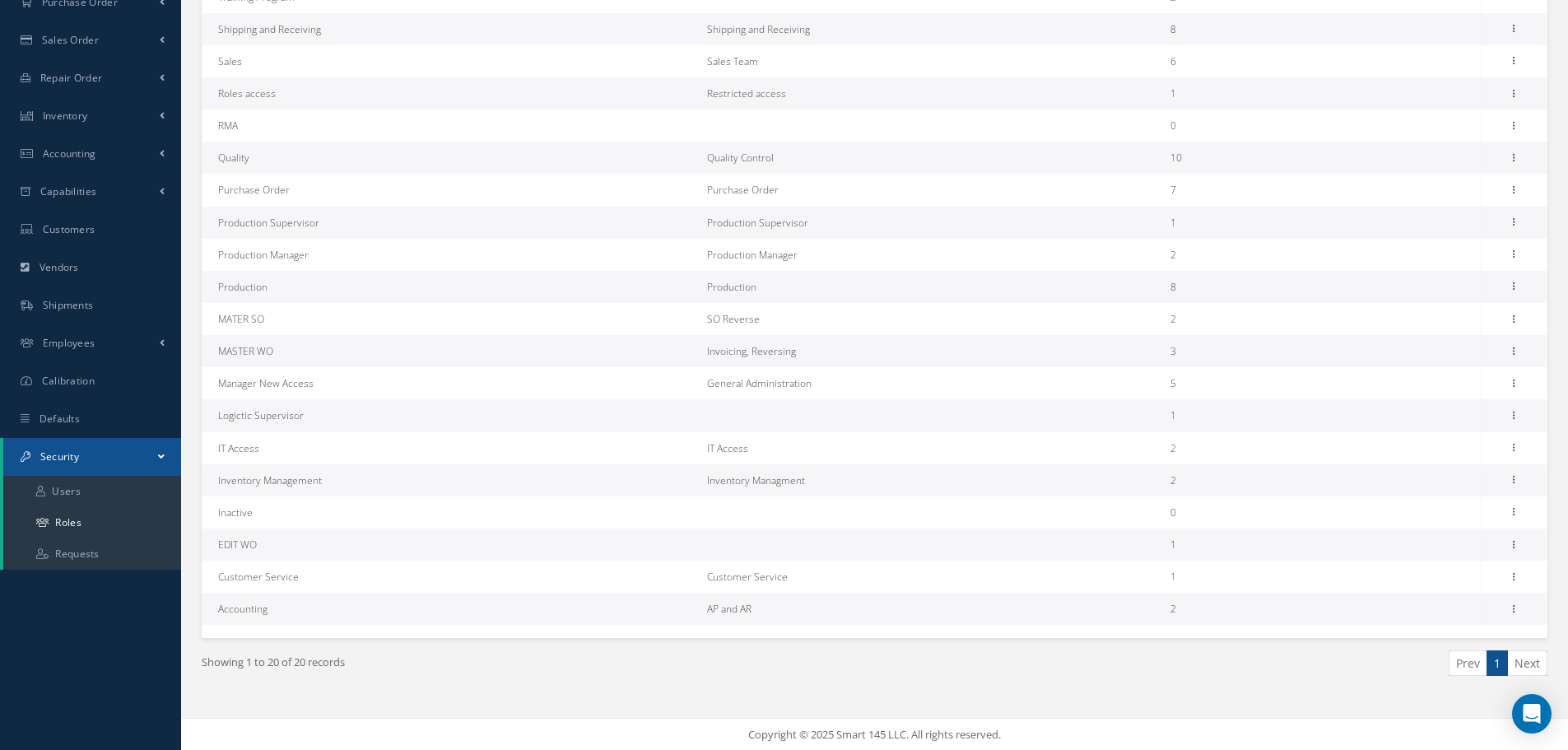
scroll to position [256, 0]
click at [97, 484] on link "Users" at bounding box center [92, 491] width 178 height 31
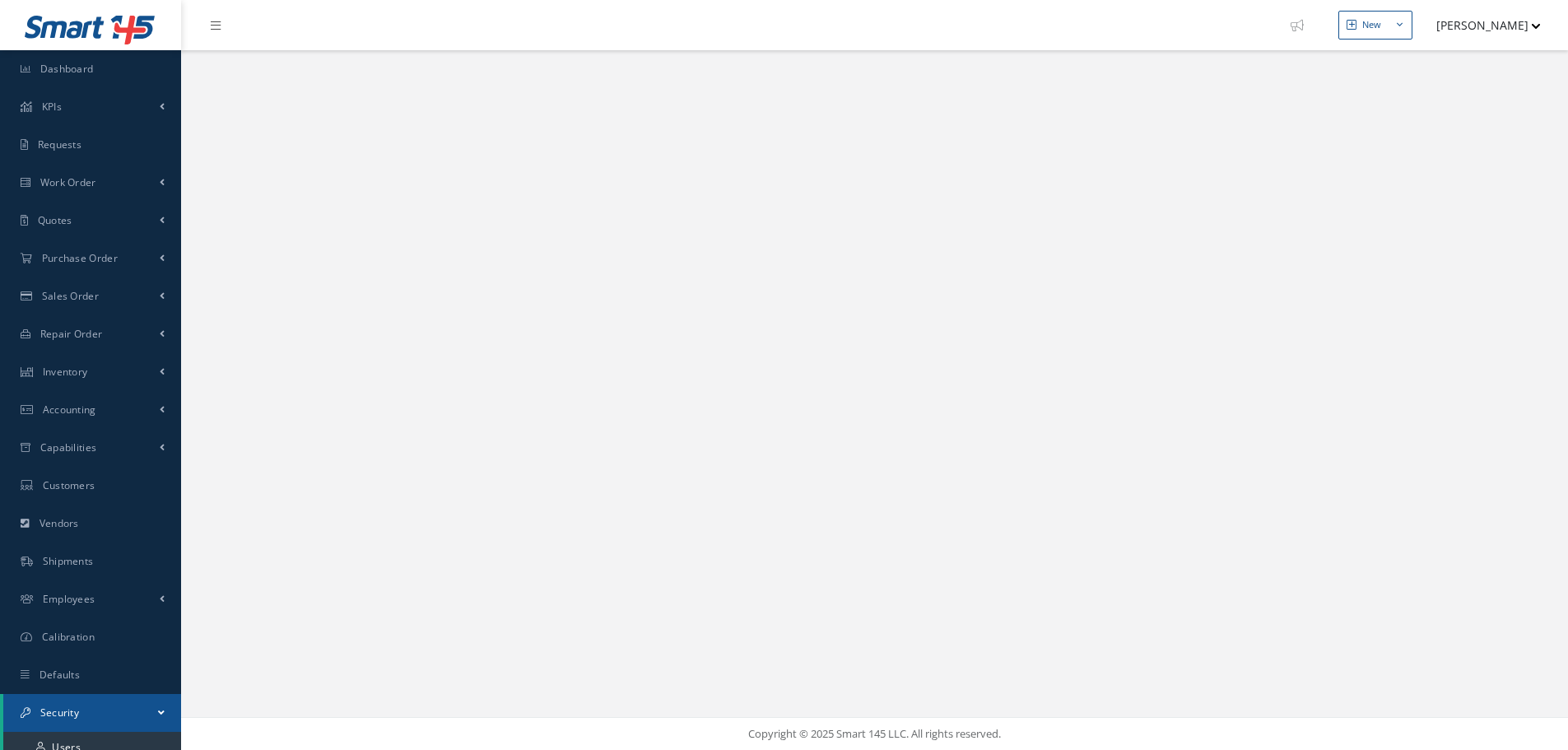
select select "25"
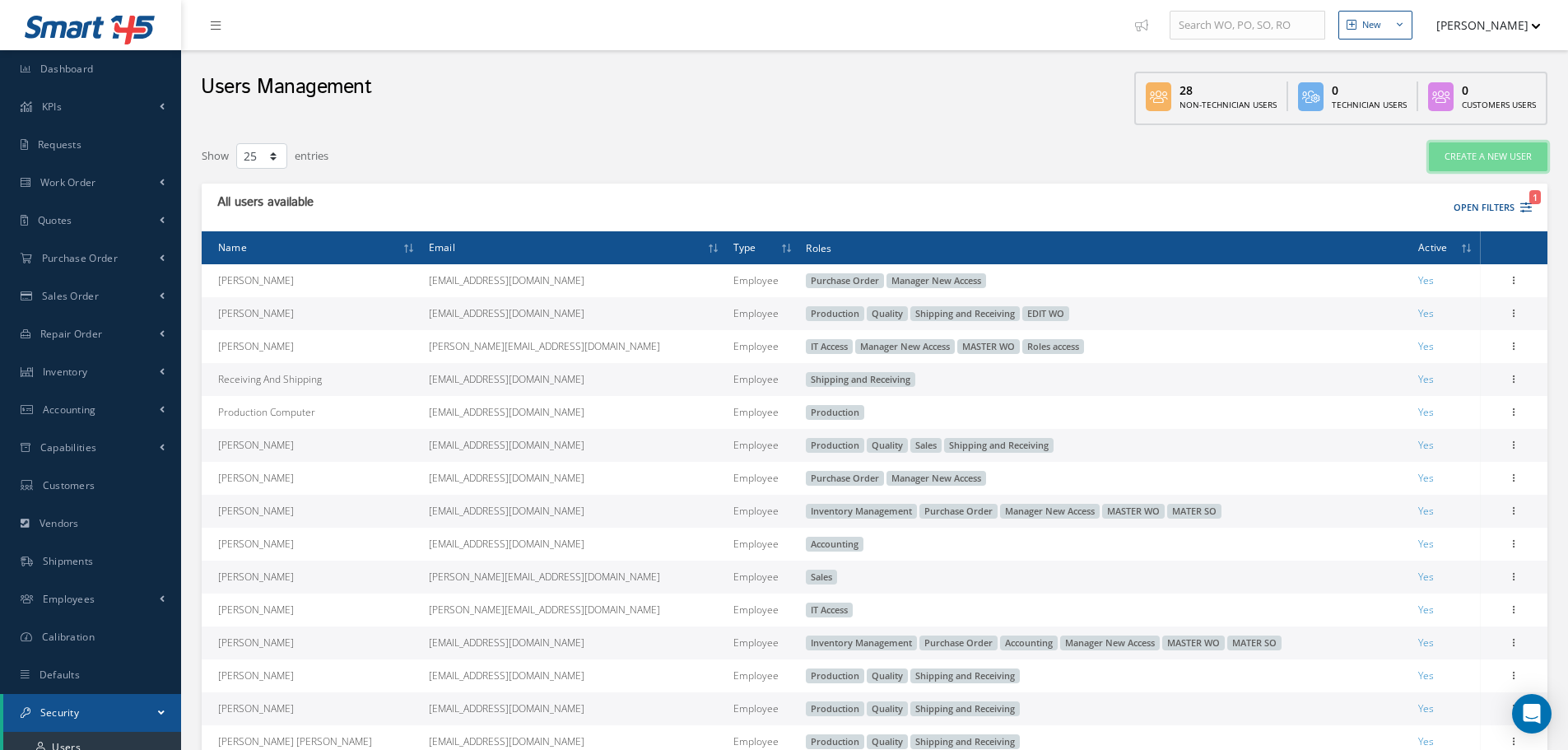
click at [1490, 155] on link "Create a New User" at bounding box center [1488, 157] width 119 height 29
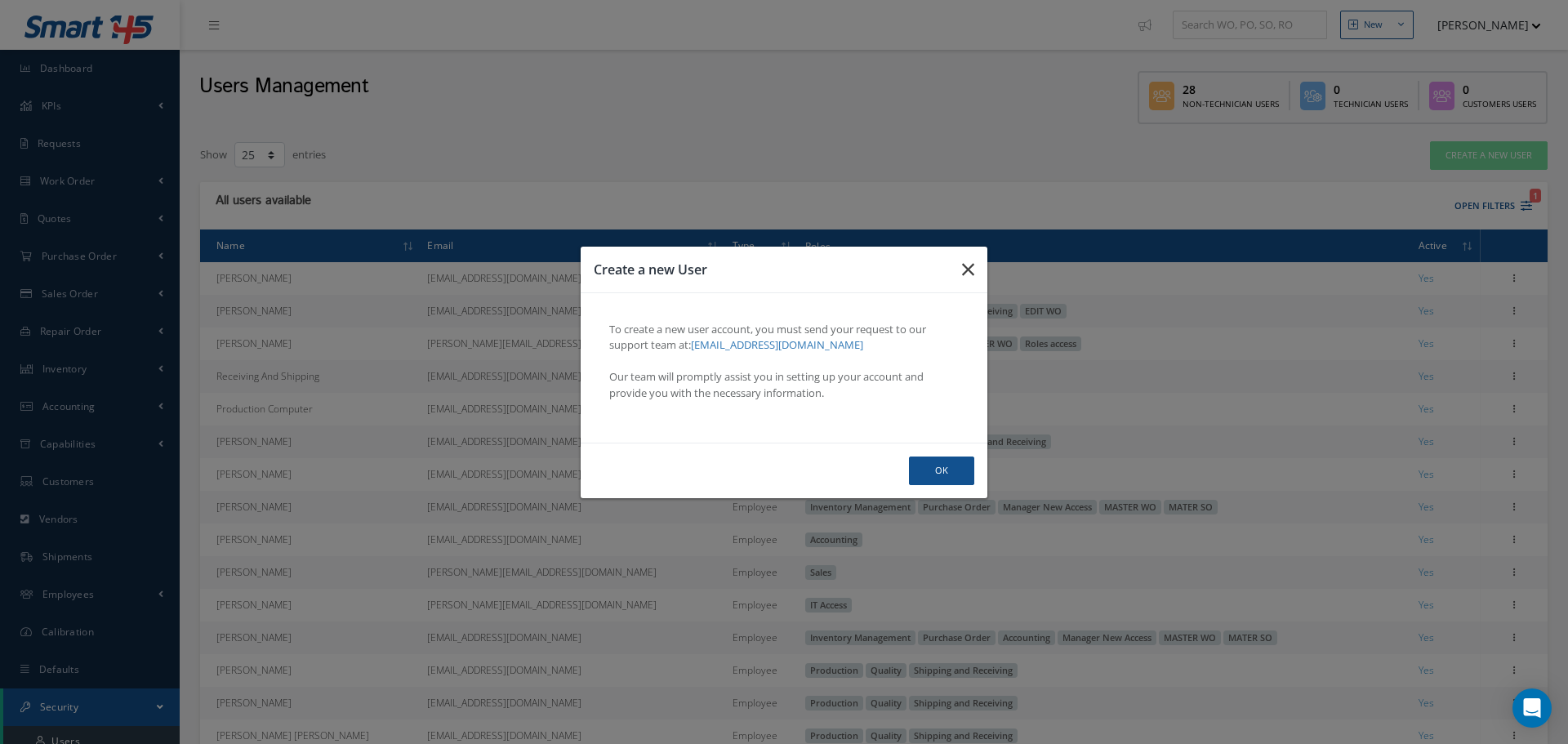
click at [0, 0] on icon "button" at bounding box center [0, 0] width 0 height 0
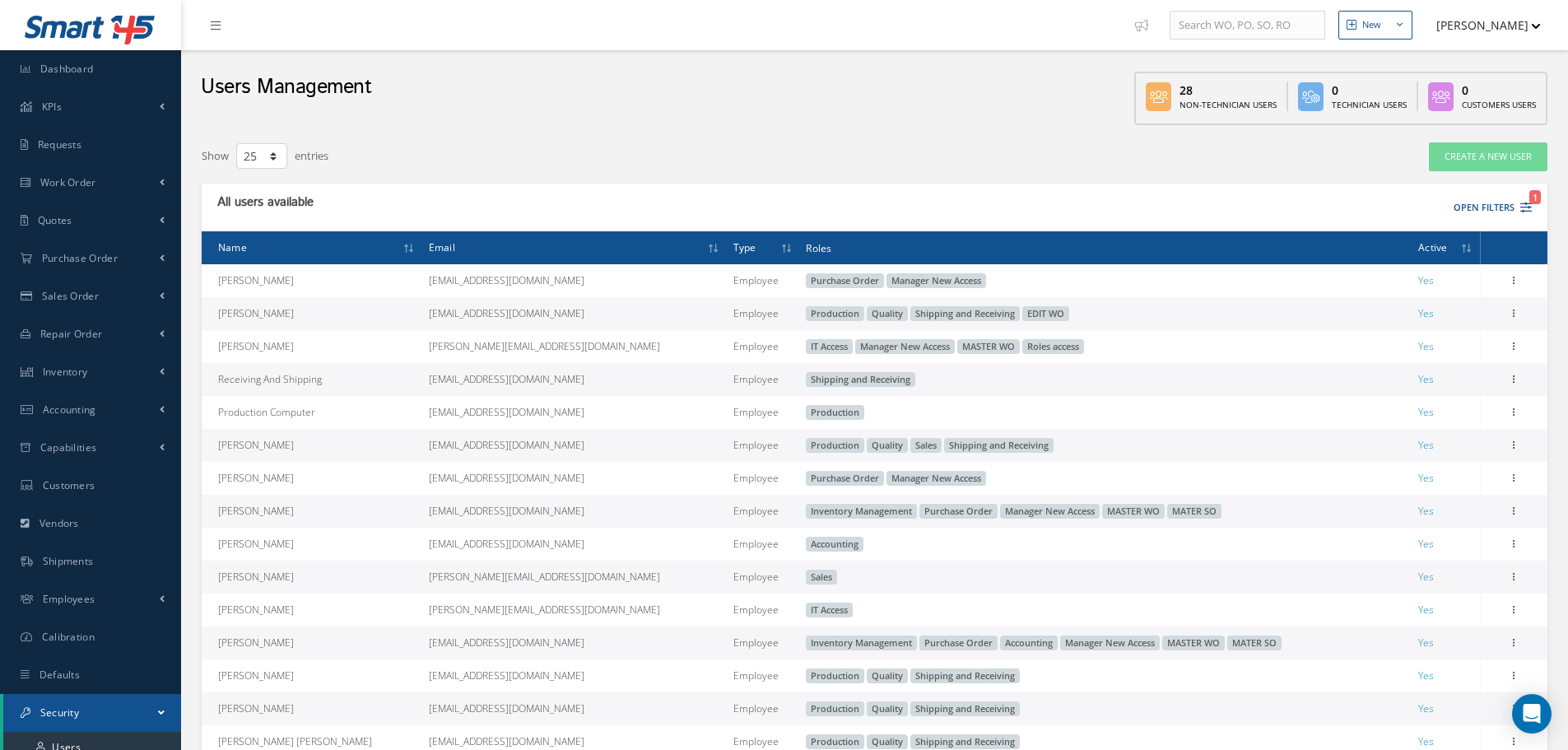
drag, startPoint x: 1488, startPoint y: 5, endPoint x: 1486, endPoint y: 22, distance: 17.1
click at [1489, 13] on ul "New New Work Order New Purchase Order New Customer Quote New Sales Order New Re…" at bounding box center [1353, 25] width 453 height 50
click at [1486, 22] on button "[PERSON_NAME]" at bounding box center [1480, 25] width 120 height 32
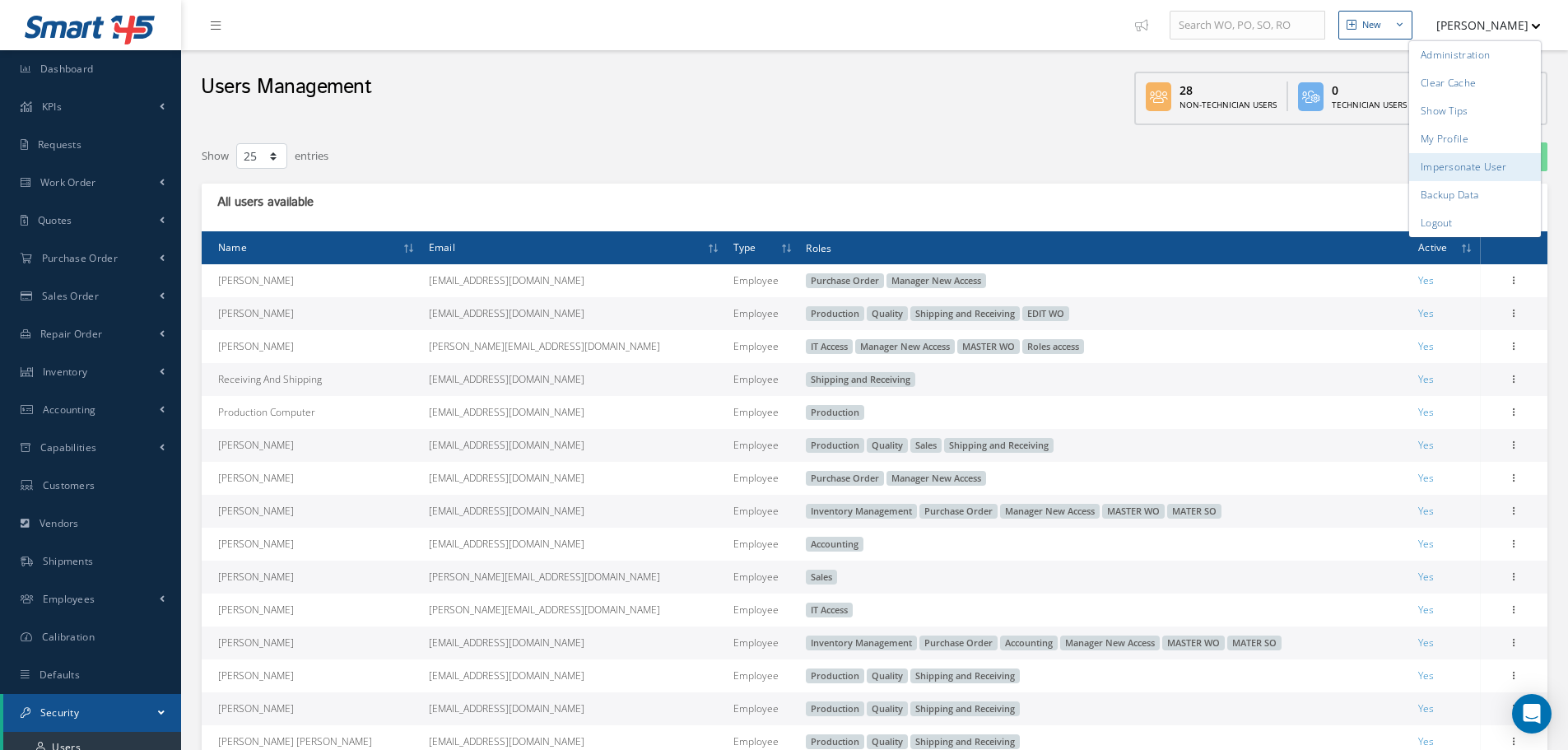
click at [1472, 161] on link "Impersonate User" at bounding box center [1475, 167] width 131 height 28
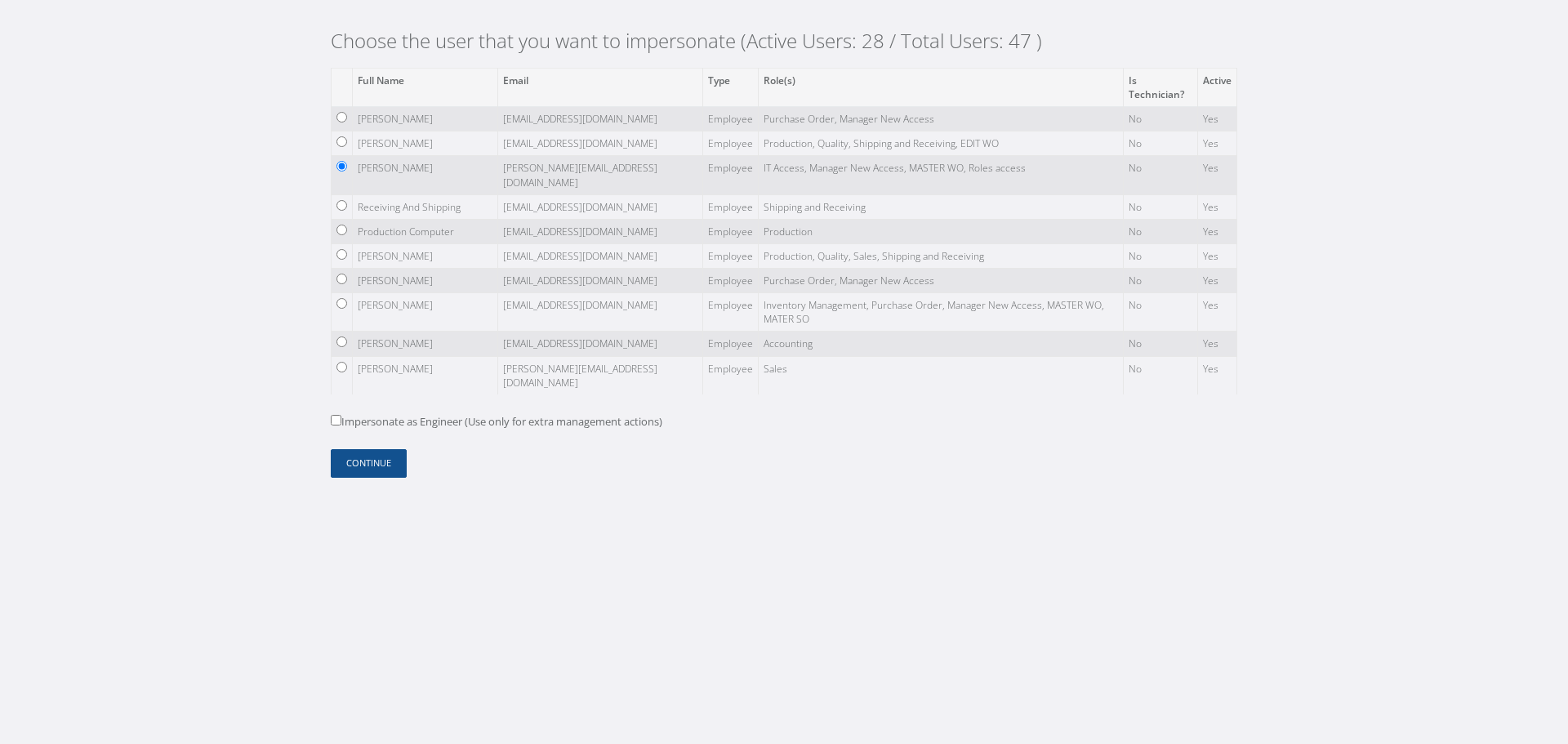
click at [339, 421] on input "Impersonate as Engineer (Use only for extra management actions)" at bounding box center [336, 420] width 11 height 11
checkbox input "true"
click at [385, 472] on button "Continue" at bounding box center [368, 463] width 76 height 29
